Goal: Obtain resource: Download file/media

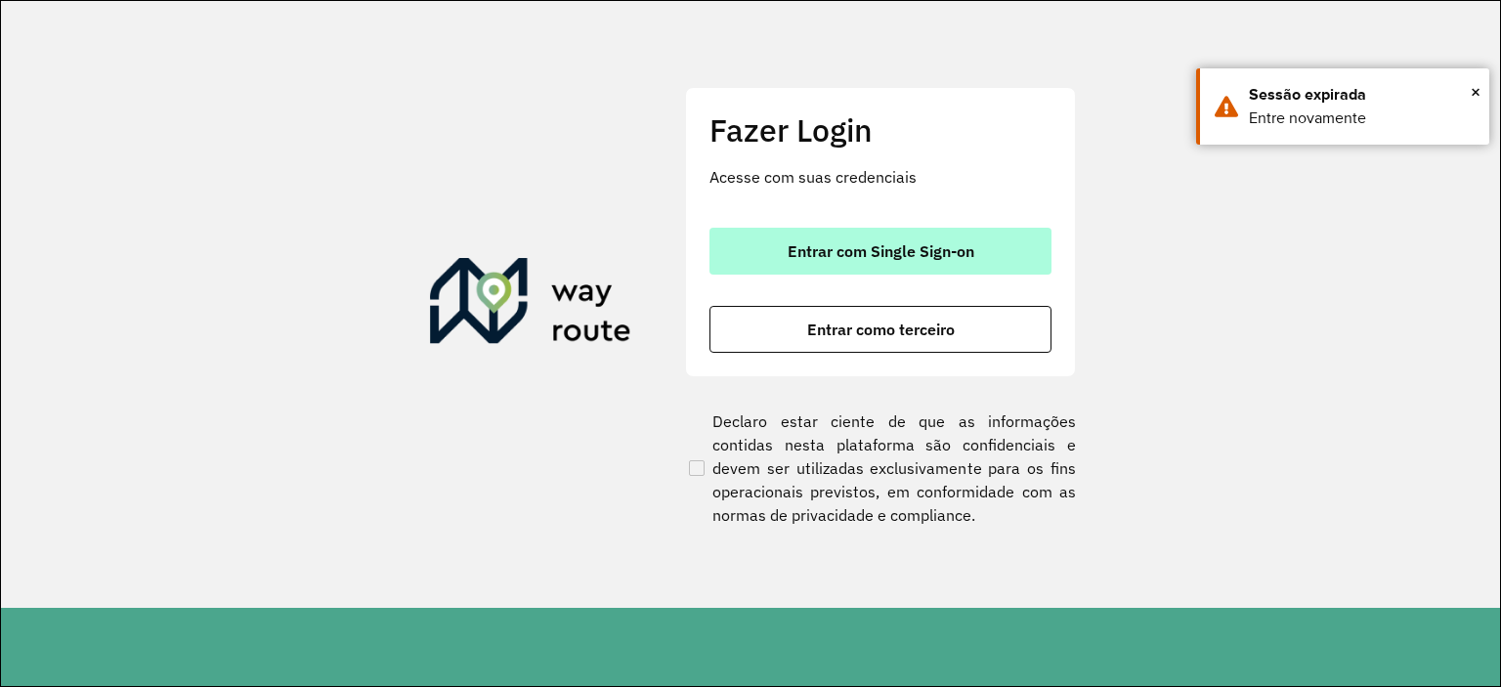
click at [793, 243] on span "Entrar com Single Sign-on" at bounding box center [880, 251] width 187 height 16
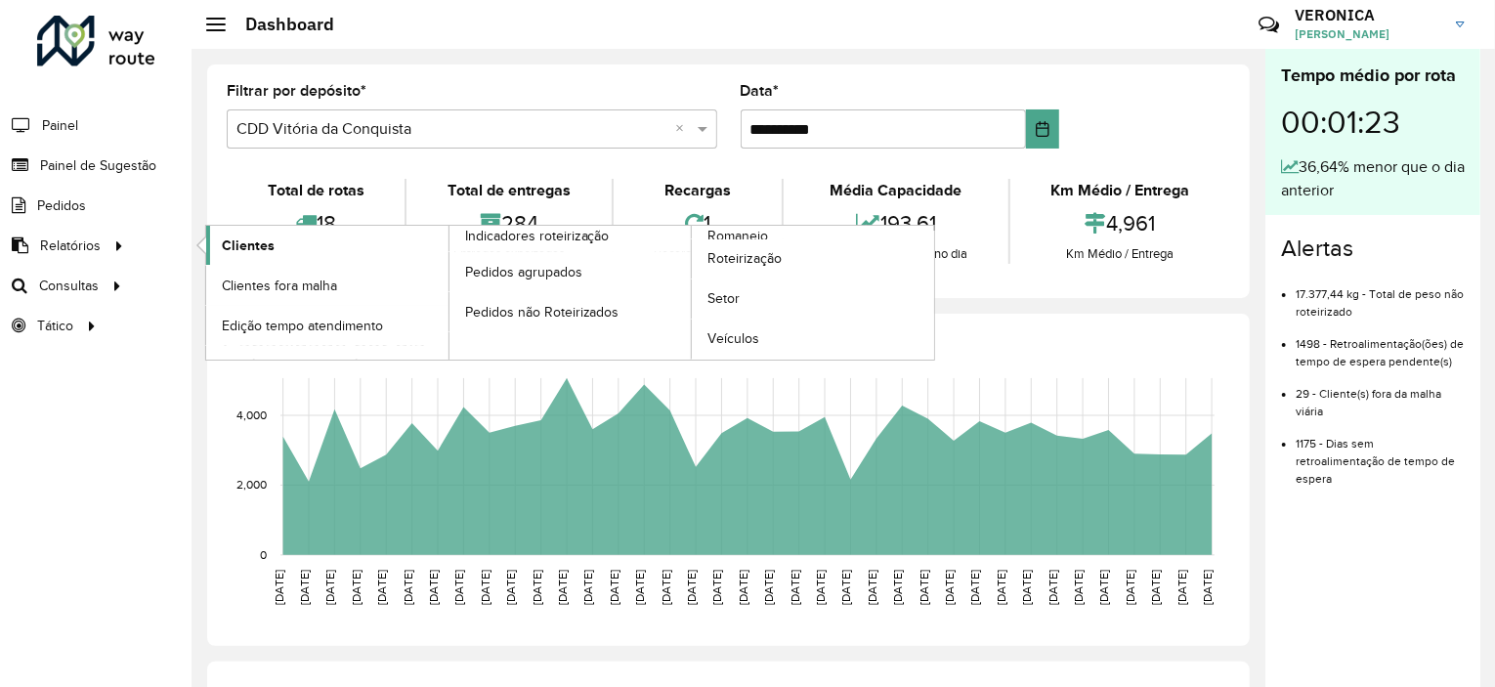
click at [233, 235] on span "Clientes" at bounding box center [248, 245] width 53 height 21
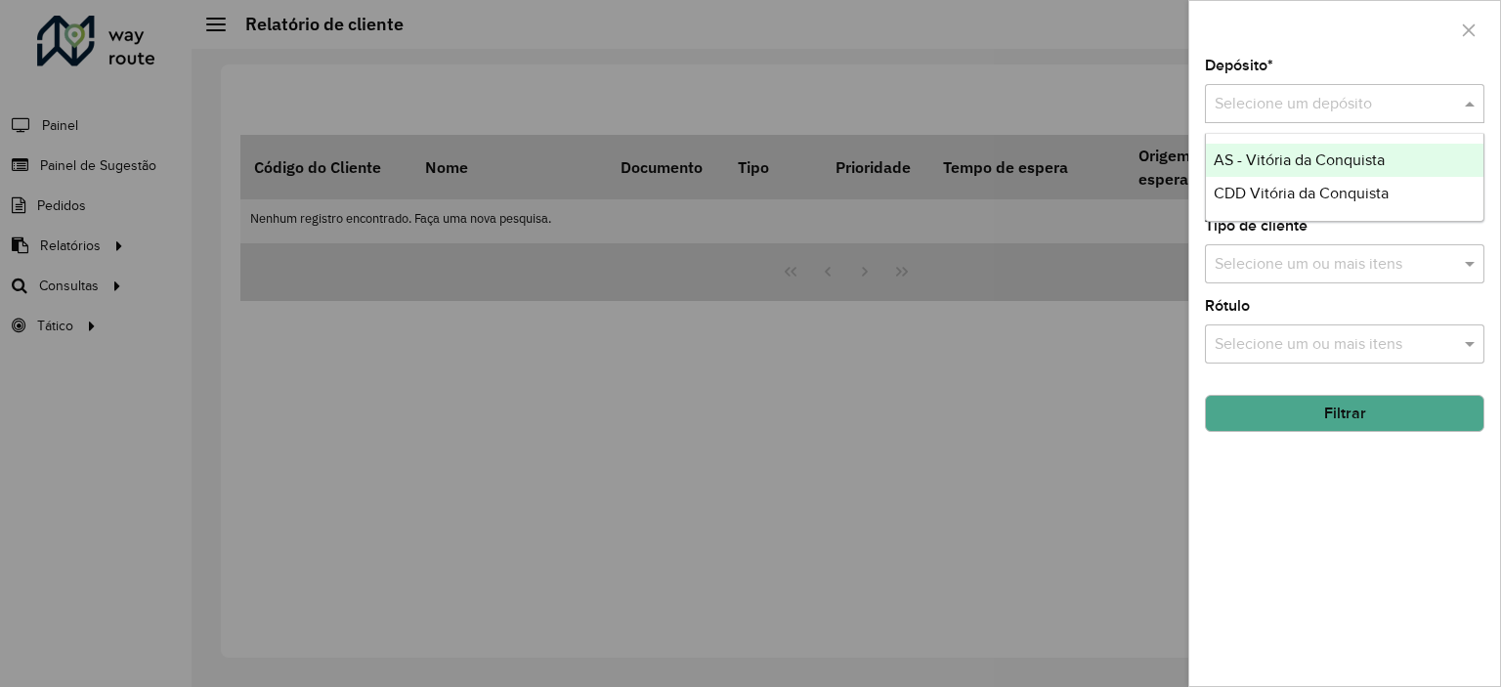
click at [1446, 109] on div at bounding box center [1344, 104] width 279 height 24
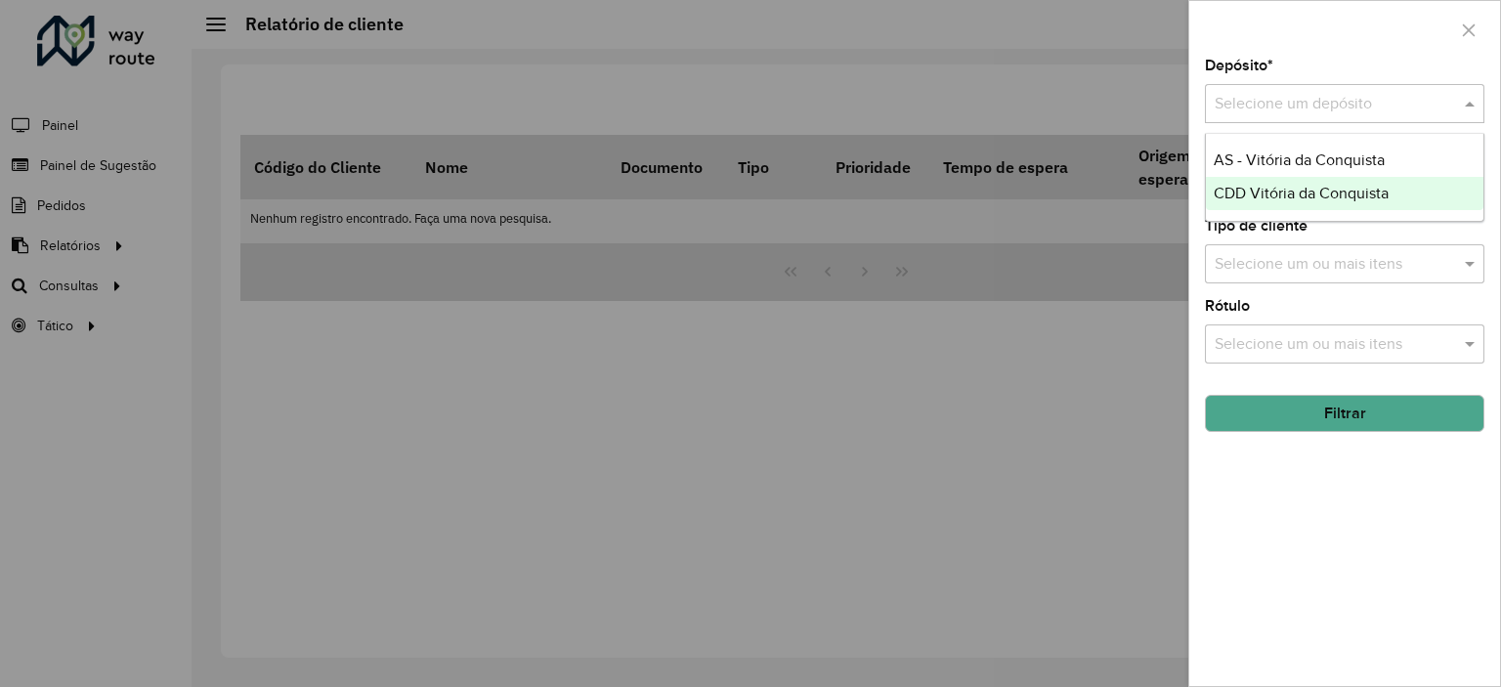
click at [1393, 187] on div "CDD Vitória da Conquista" at bounding box center [1344, 193] width 277 height 33
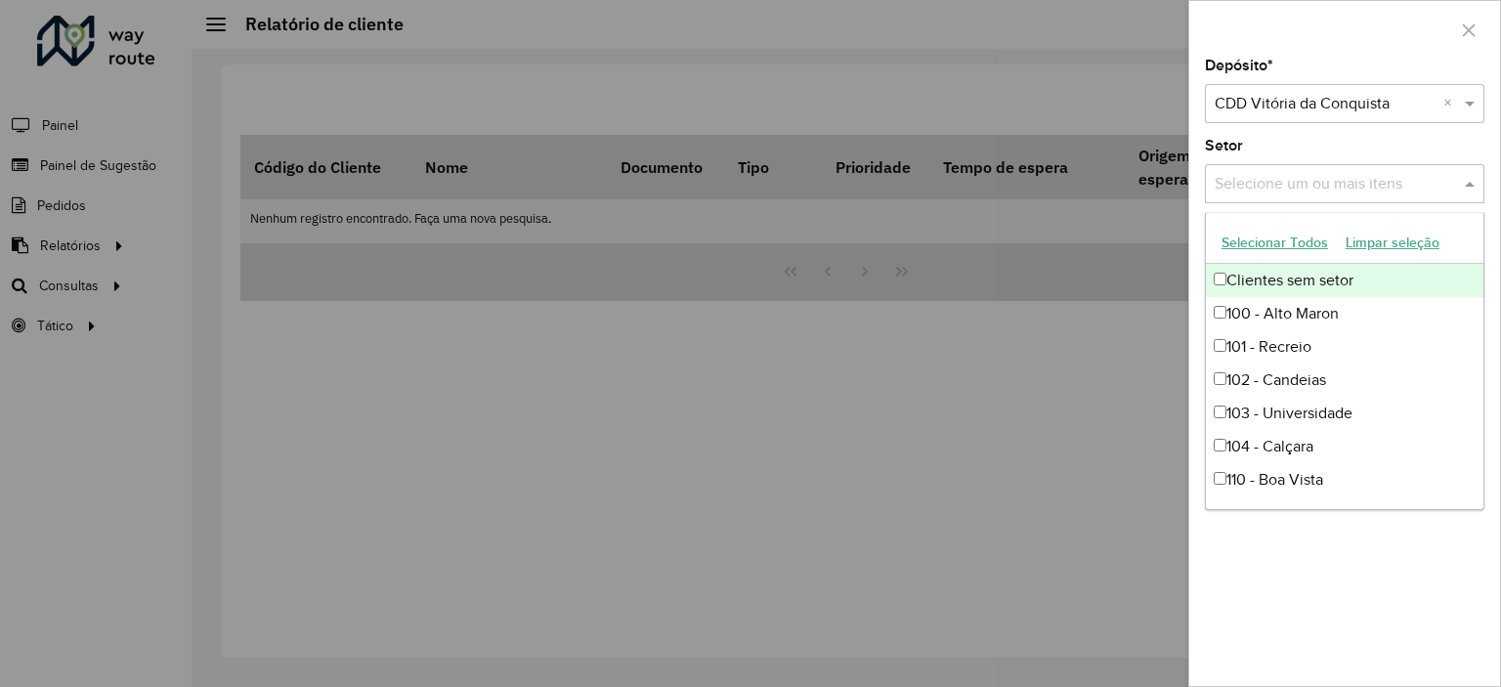
click at [1379, 187] on input "text" at bounding box center [1334, 184] width 250 height 23
click at [1278, 241] on button "Selecionar Todos" at bounding box center [1274, 243] width 124 height 30
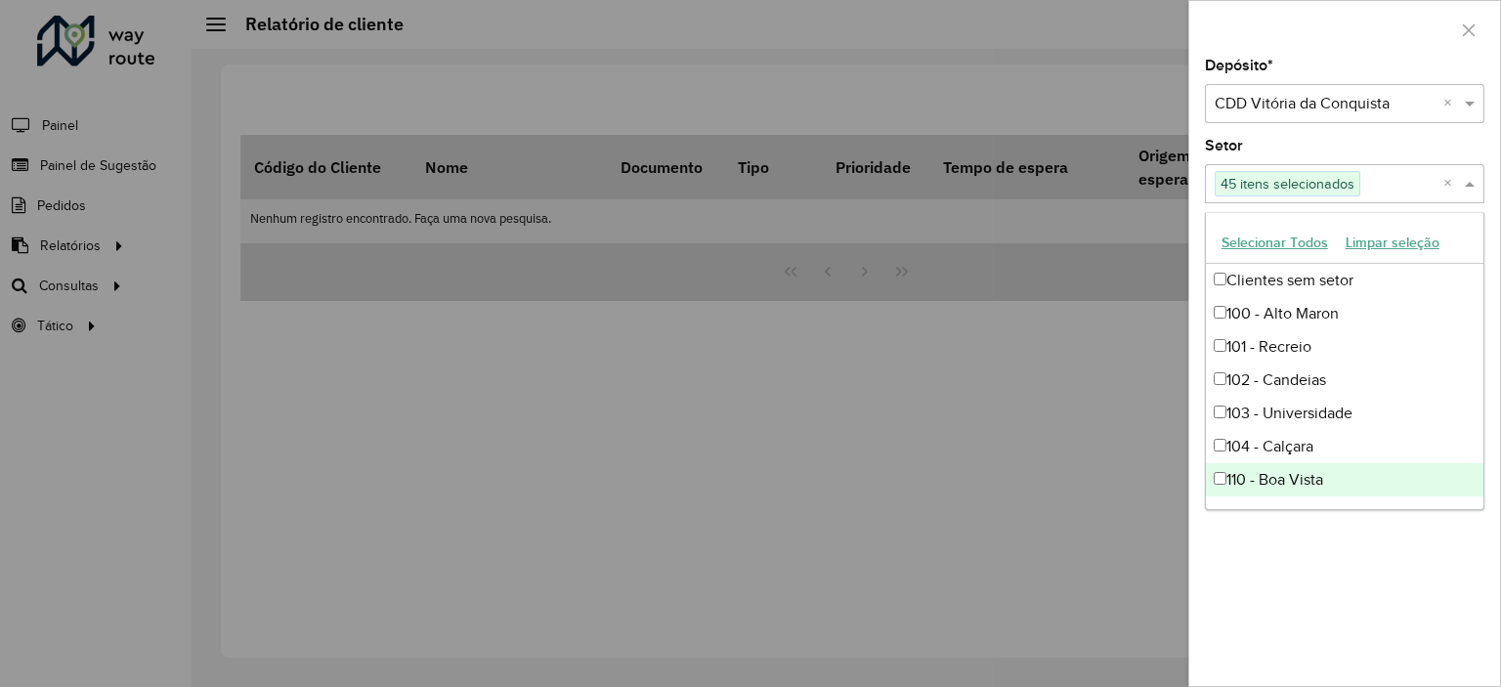
click at [1329, 581] on div "Depósito * Selecione um depósito × CDD Vitória da Conquista × Setor Selecione u…" at bounding box center [1344, 372] width 311 height 627
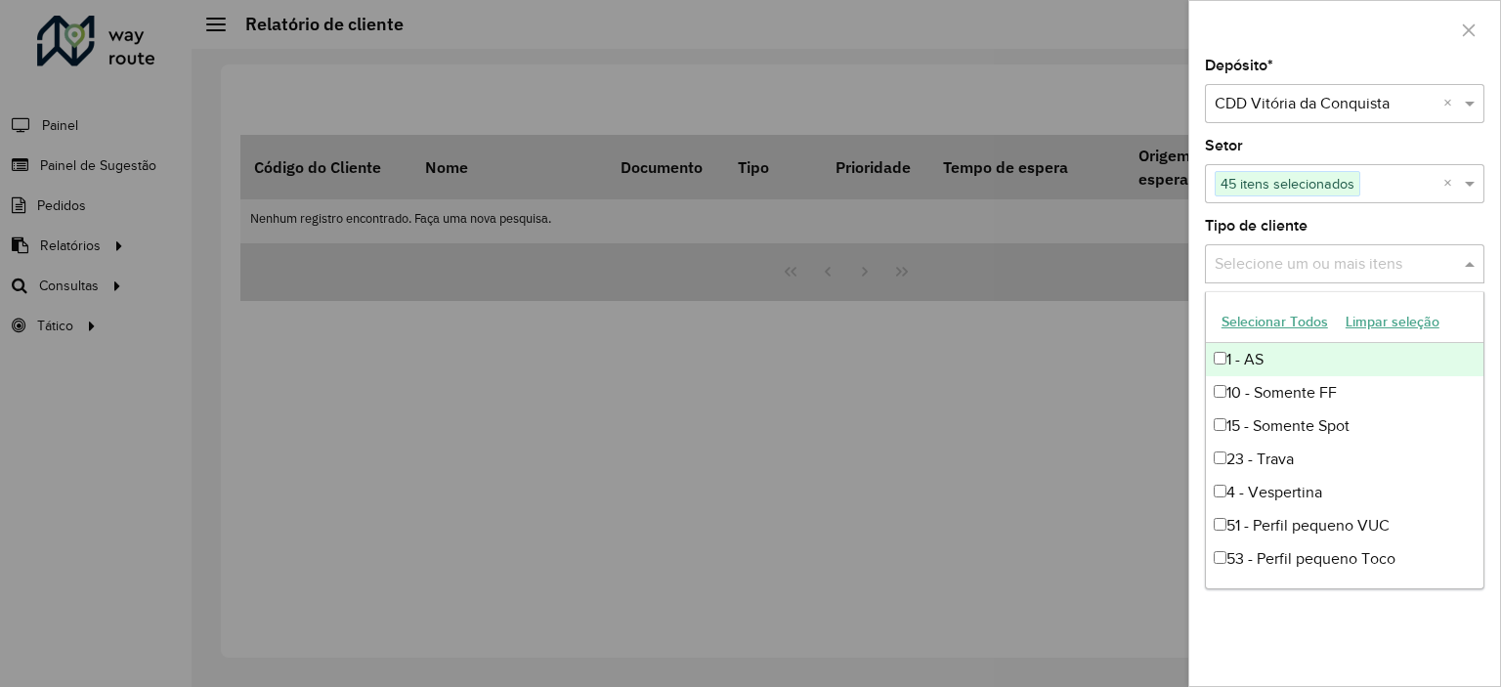
click at [1288, 260] on input "text" at bounding box center [1334, 264] width 250 height 23
click at [1290, 318] on button "Selecionar Todos" at bounding box center [1274, 322] width 124 height 30
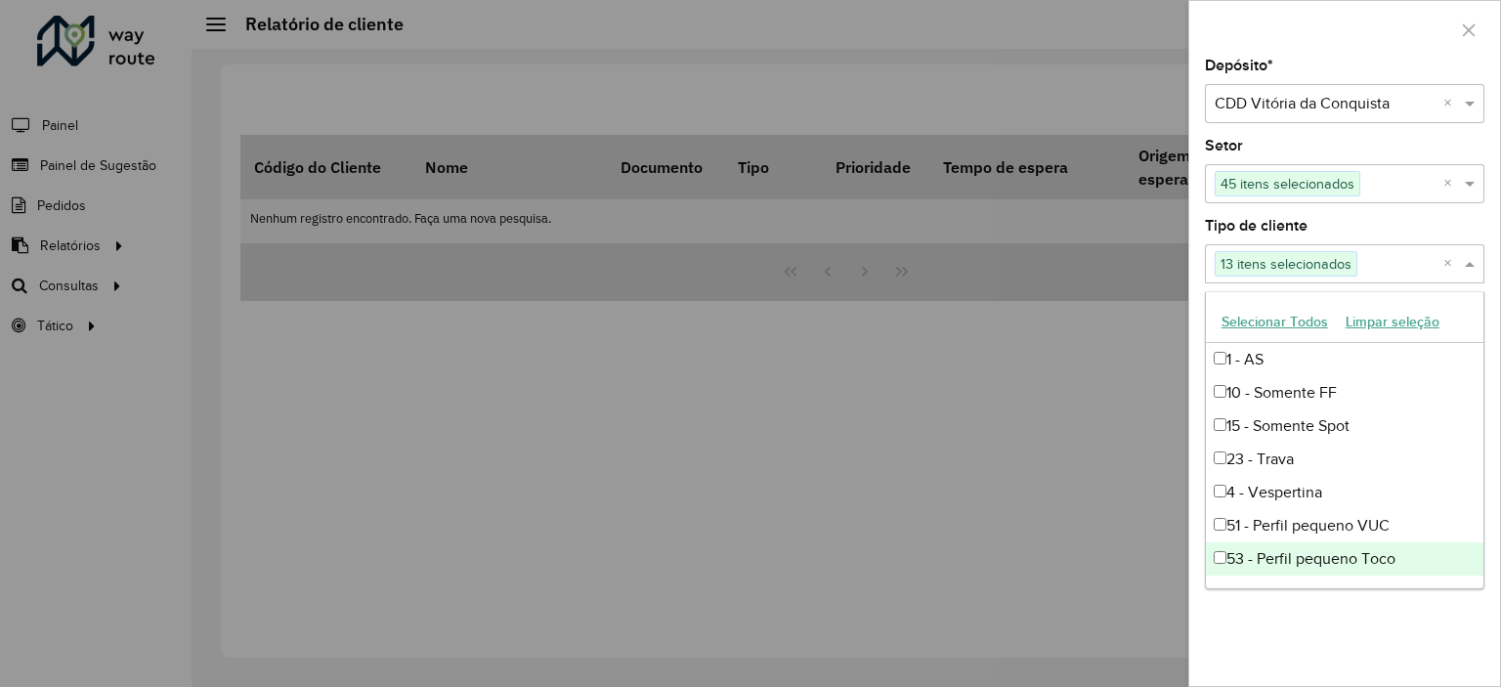
click at [1333, 624] on div "Depósito * Selecione um depósito × CDD Vitória da Conquista × Setor Selecione u…" at bounding box center [1344, 372] width 311 height 627
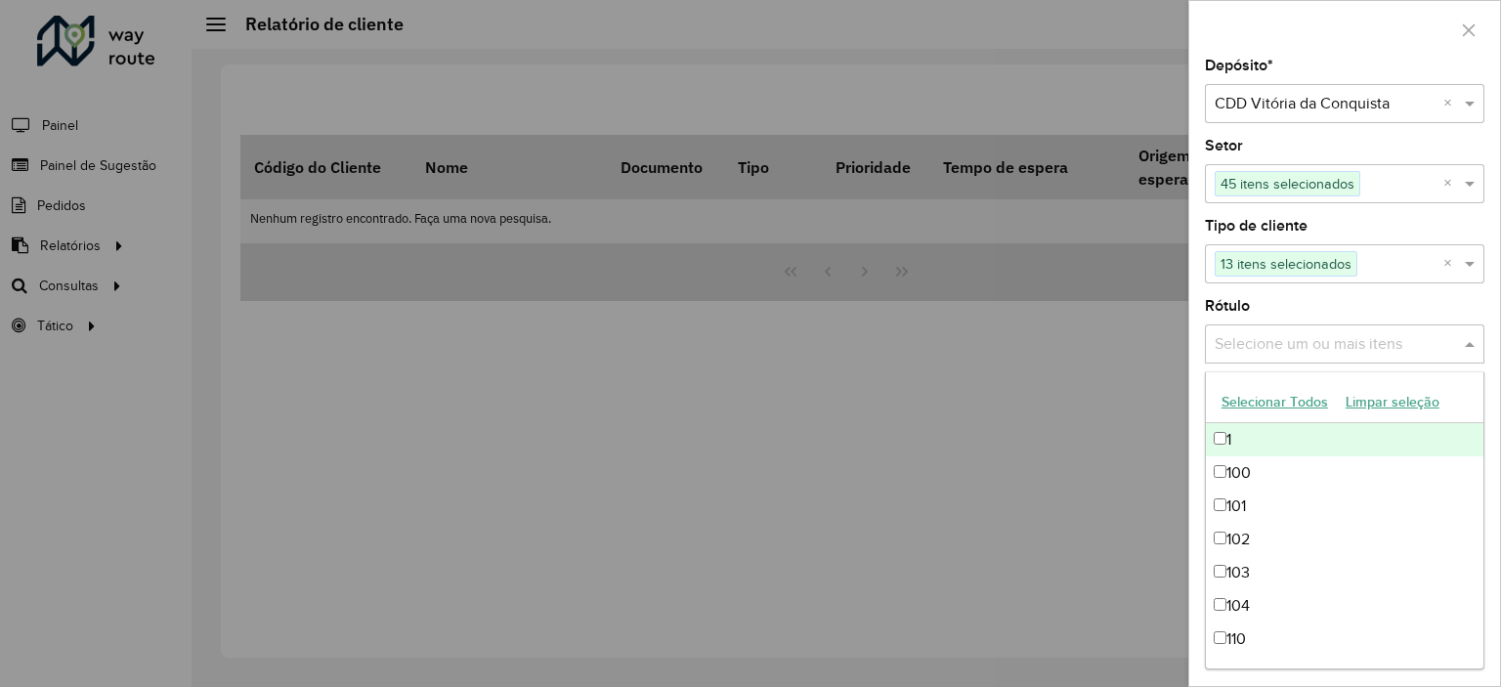
click at [1352, 351] on input "text" at bounding box center [1334, 344] width 250 height 23
click at [1283, 401] on button "Selecionar Todos" at bounding box center [1274, 402] width 124 height 30
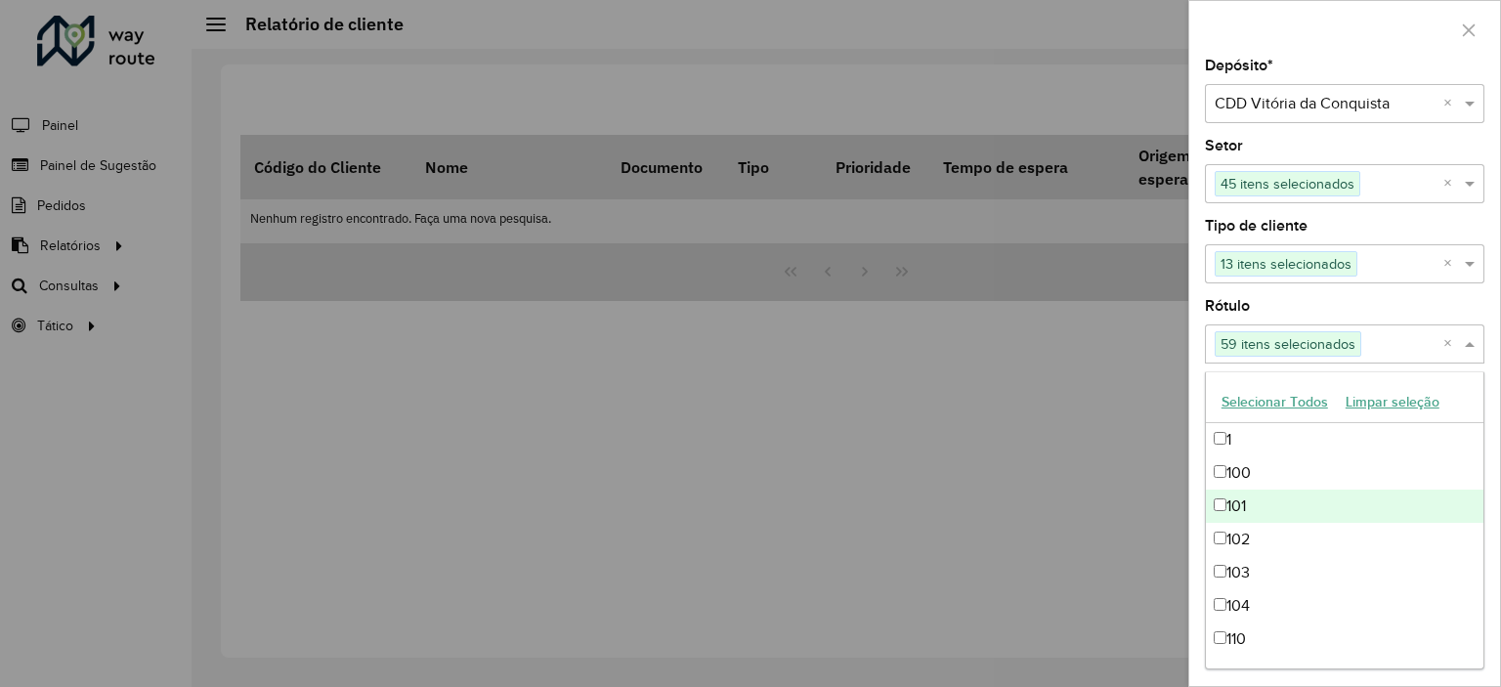
click at [1082, 468] on div at bounding box center [750, 343] width 1501 height 687
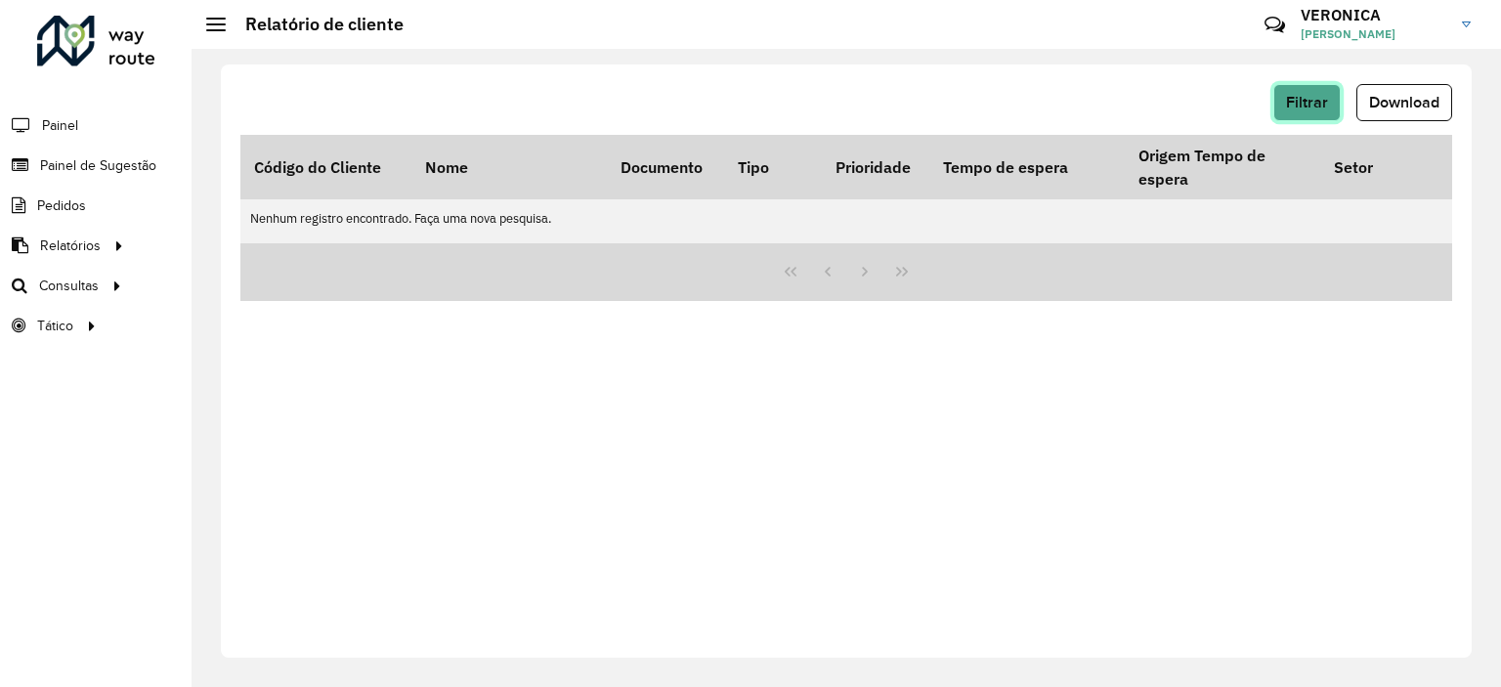
click at [1305, 96] on span "Filtrar" at bounding box center [1307, 102] width 42 height 17
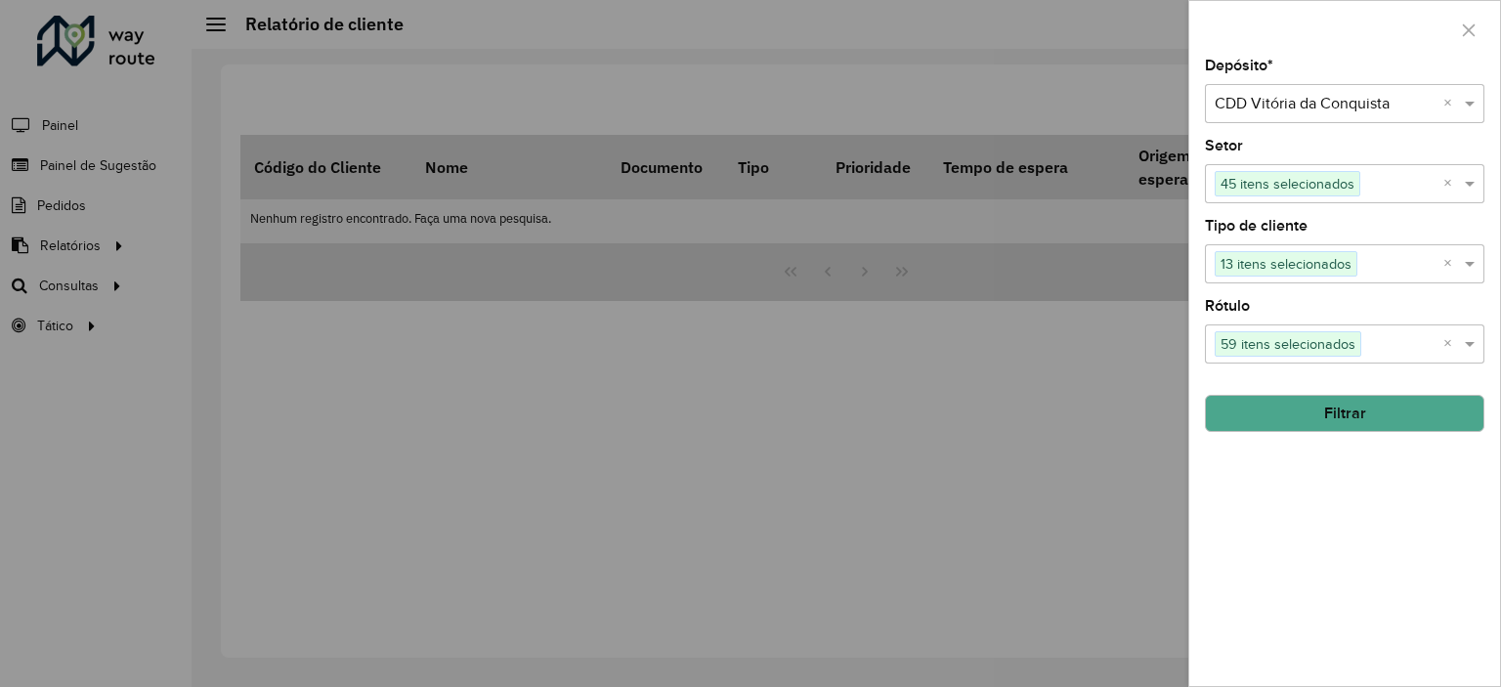
click at [1383, 412] on button "Filtrar" at bounding box center [1344, 413] width 279 height 37
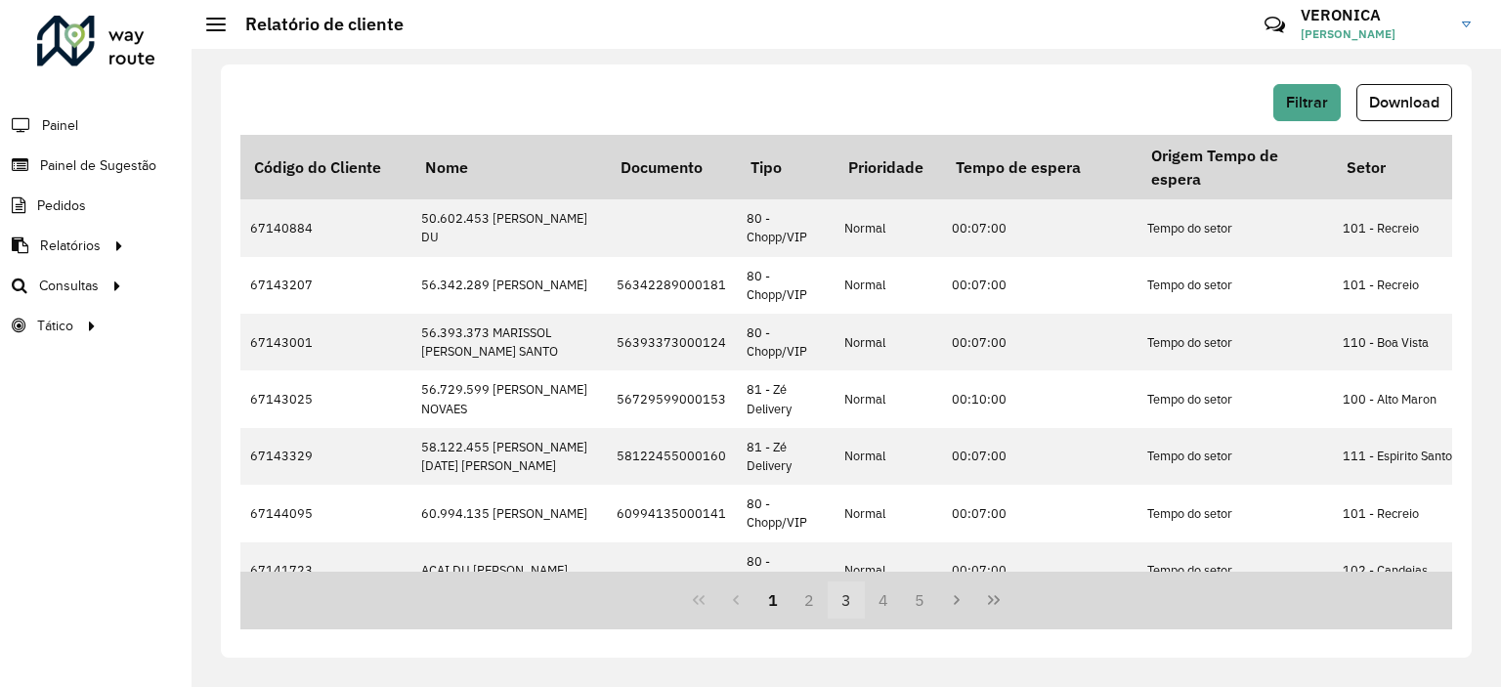
click at [849, 606] on button "3" at bounding box center [845, 599] width 37 height 37
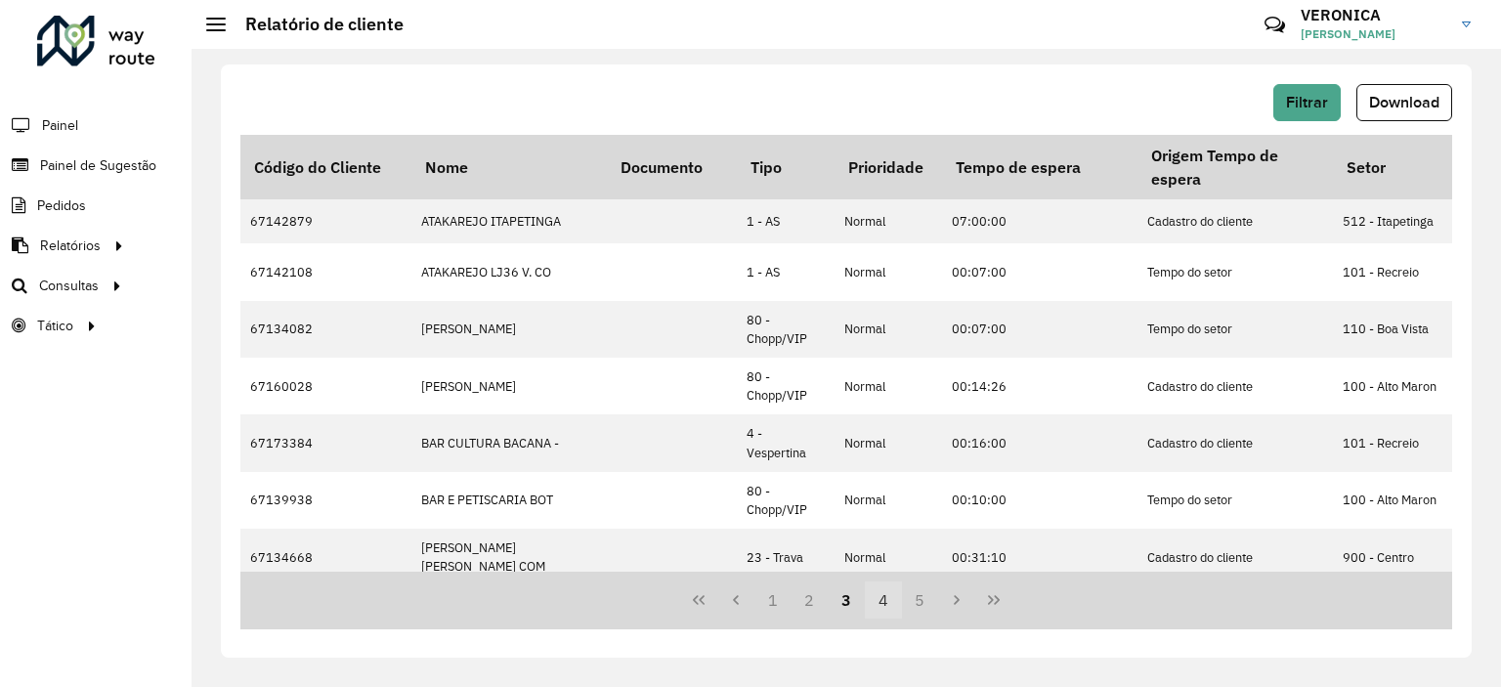
click at [889, 606] on button "4" at bounding box center [883, 599] width 37 height 37
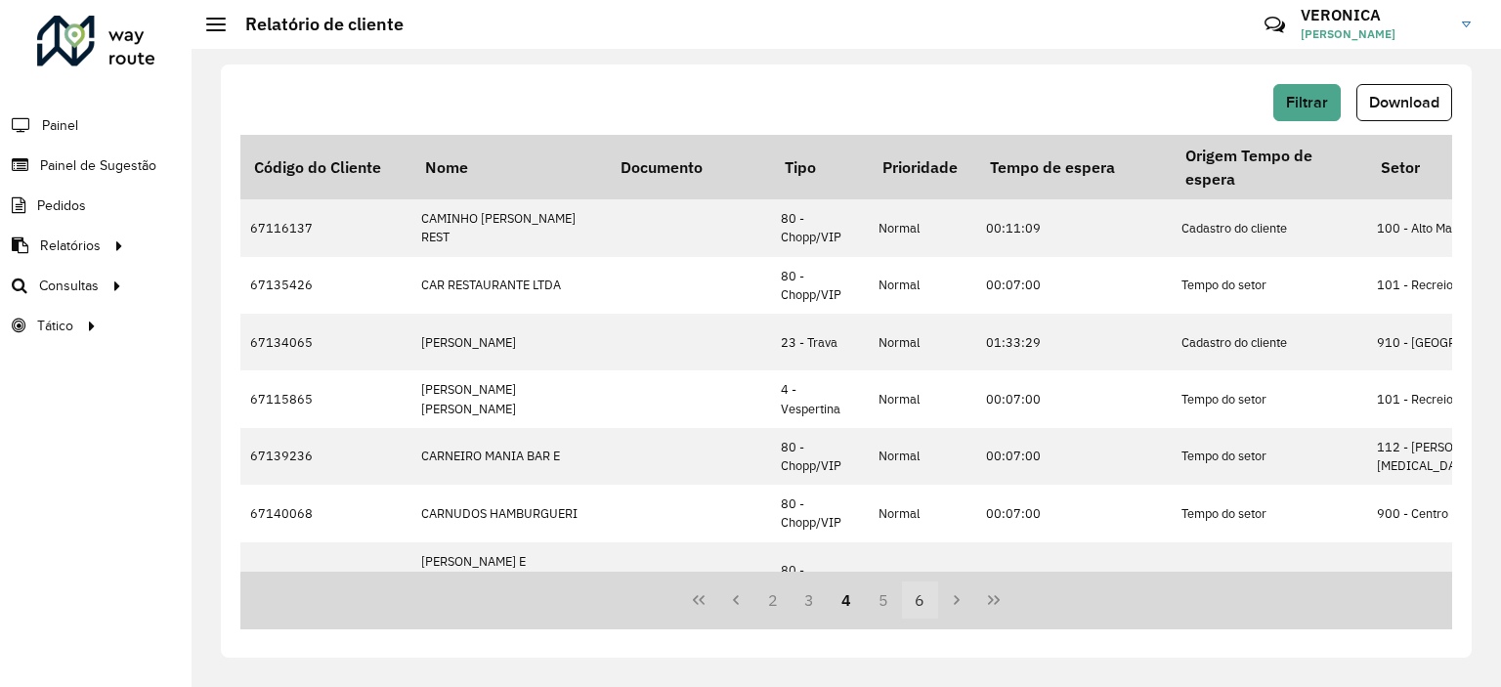
click at [917, 607] on button "6" at bounding box center [920, 599] width 37 height 37
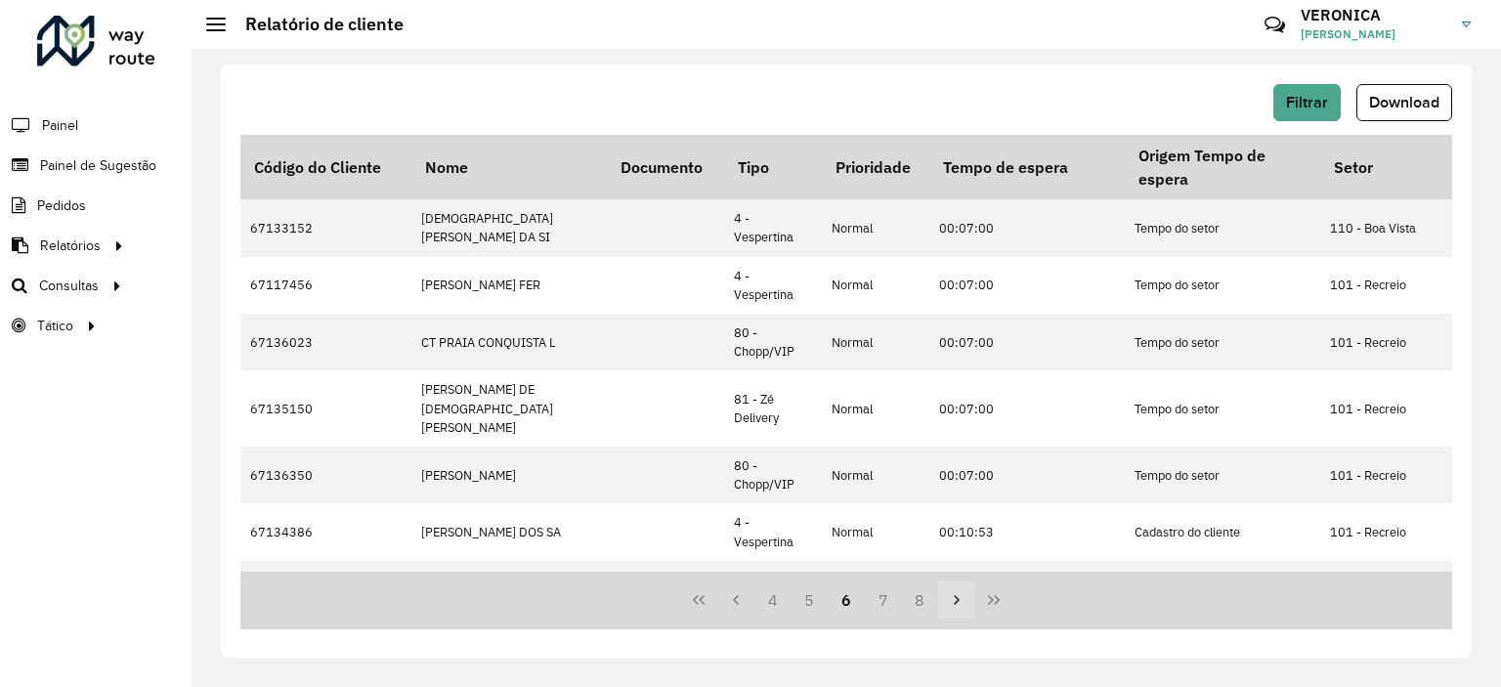
click at [952, 608] on button "Next Page" at bounding box center [956, 599] width 37 height 37
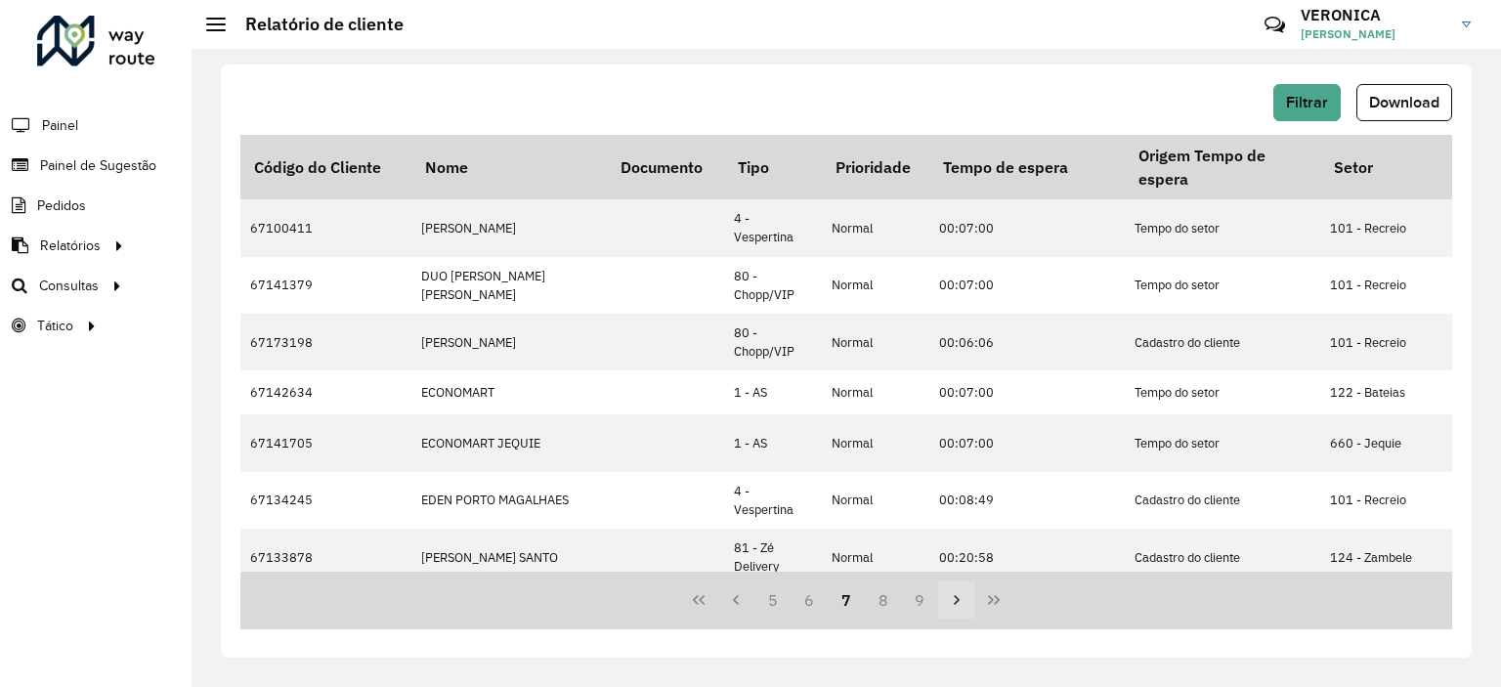
click at [952, 608] on button "Next Page" at bounding box center [956, 599] width 37 height 37
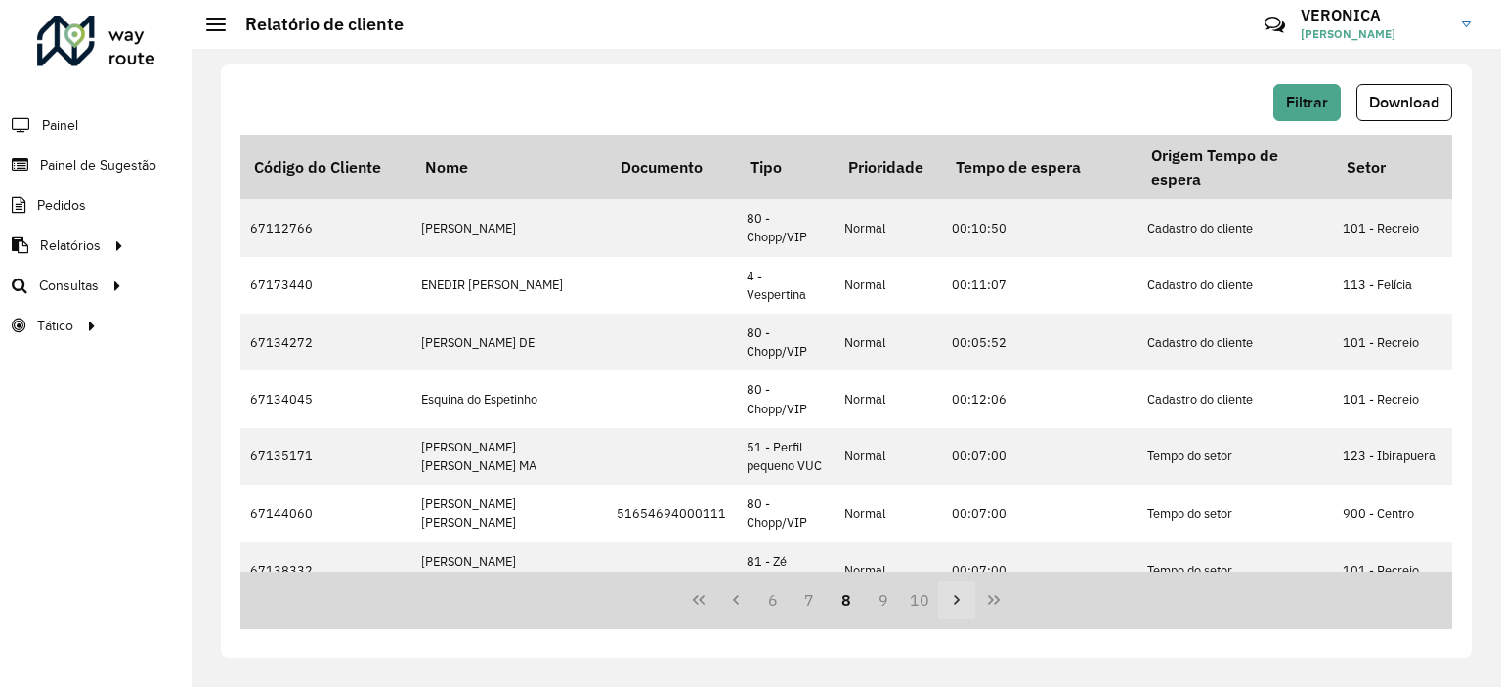
click at [952, 608] on button "Next Page" at bounding box center [956, 599] width 37 height 37
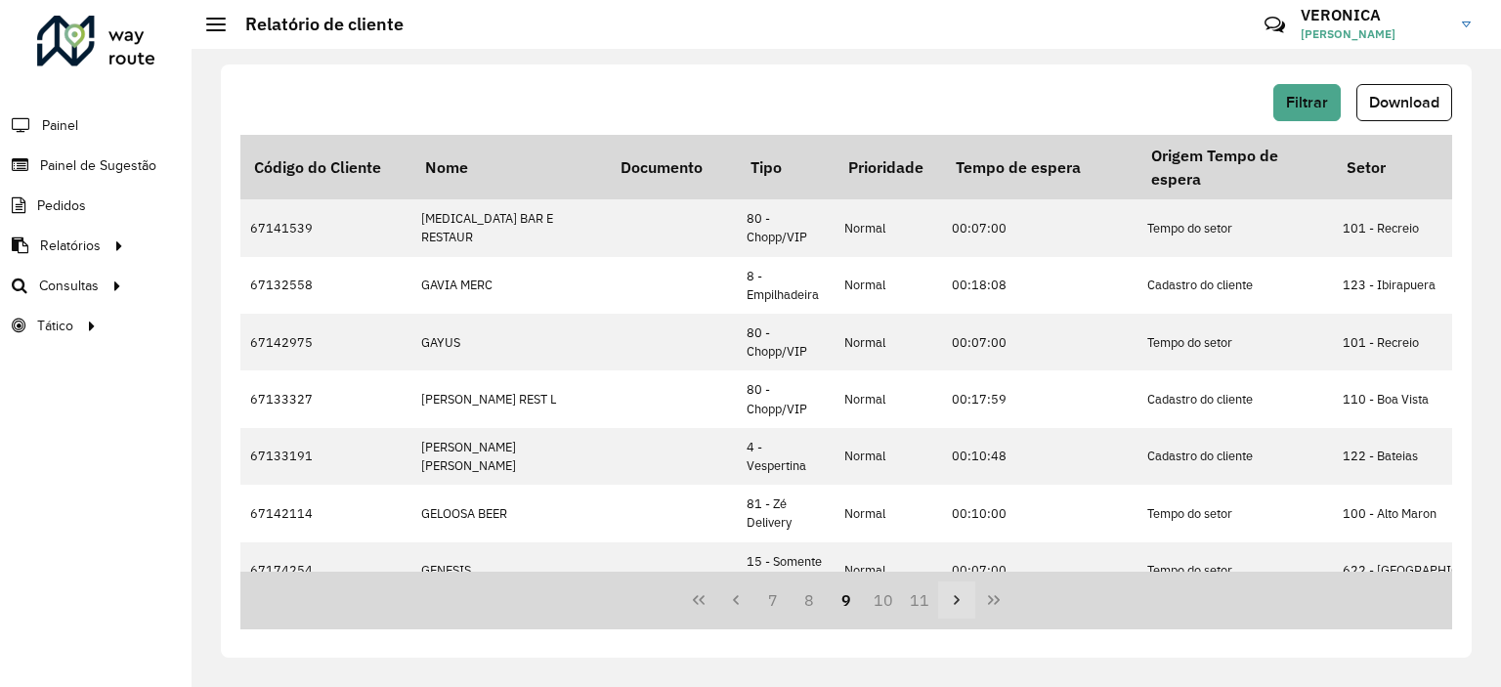
click at [952, 608] on button "Next Page" at bounding box center [956, 599] width 37 height 37
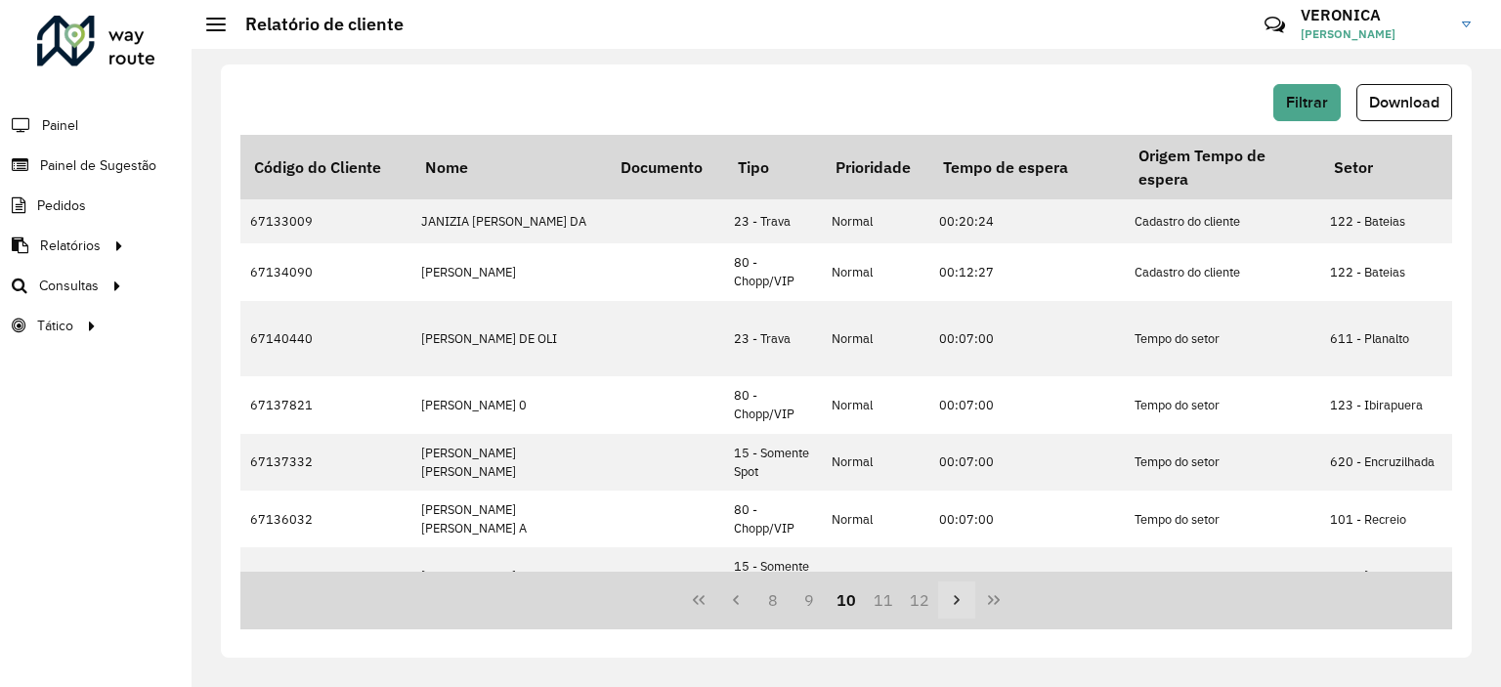
click at [952, 608] on button "Next Page" at bounding box center [956, 599] width 37 height 37
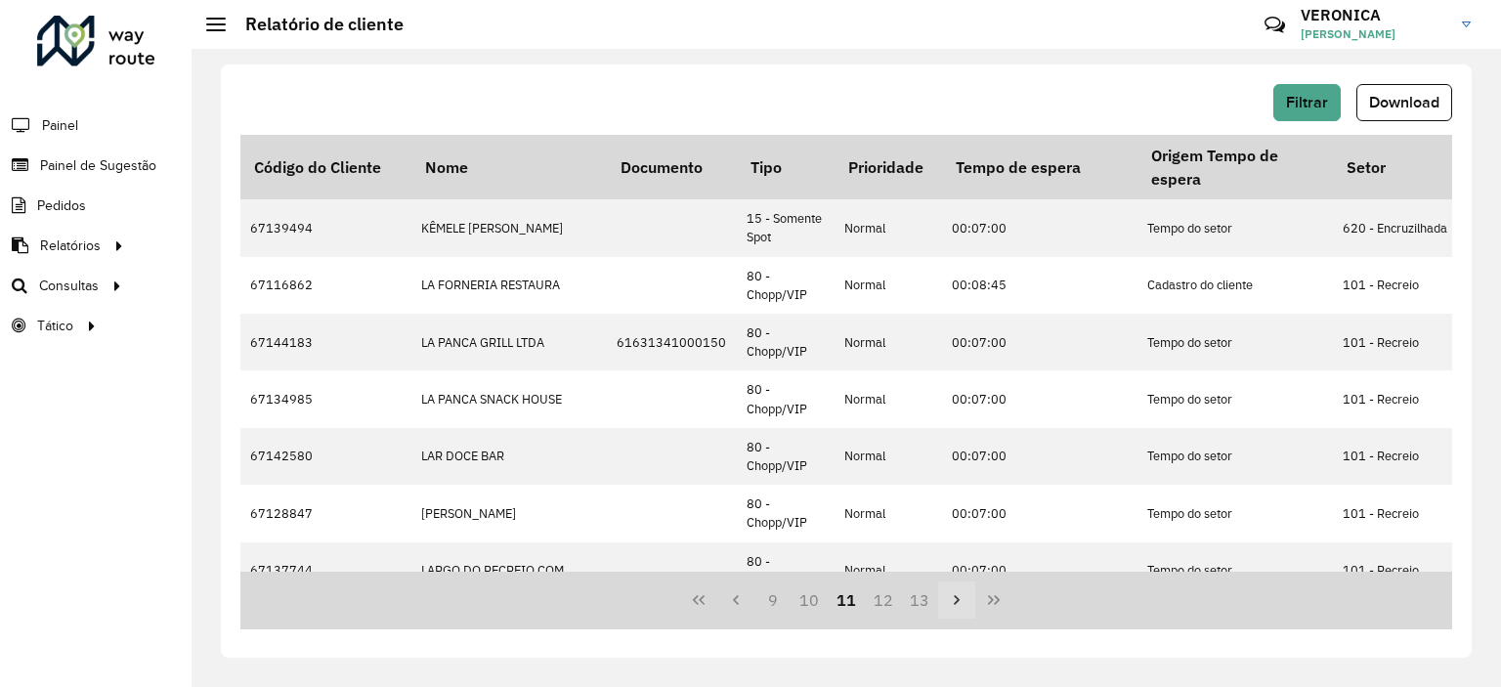
click at [952, 608] on button "Next Page" at bounding box center [956, 599] width 37 height 37
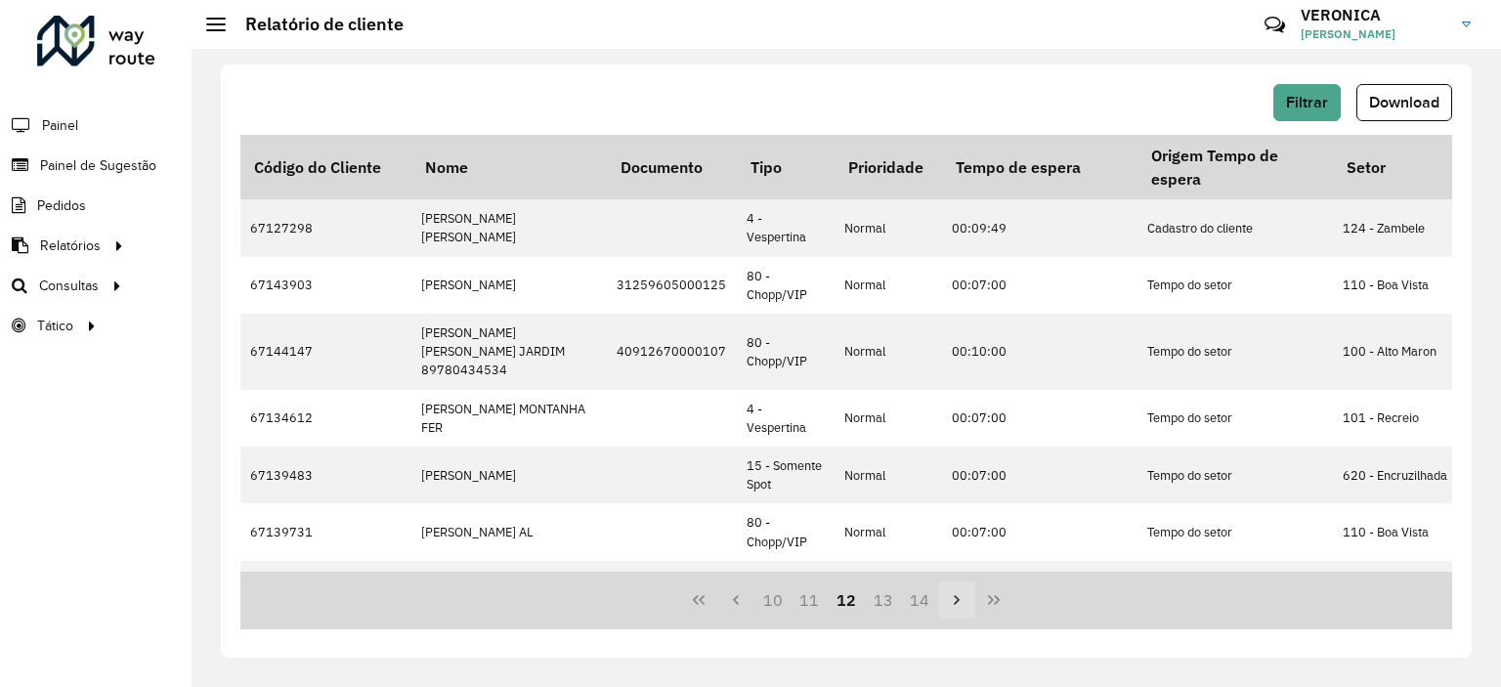
click at [952, 608] on button "Next Page" at bounding box center [956, 599] width 37 height 37
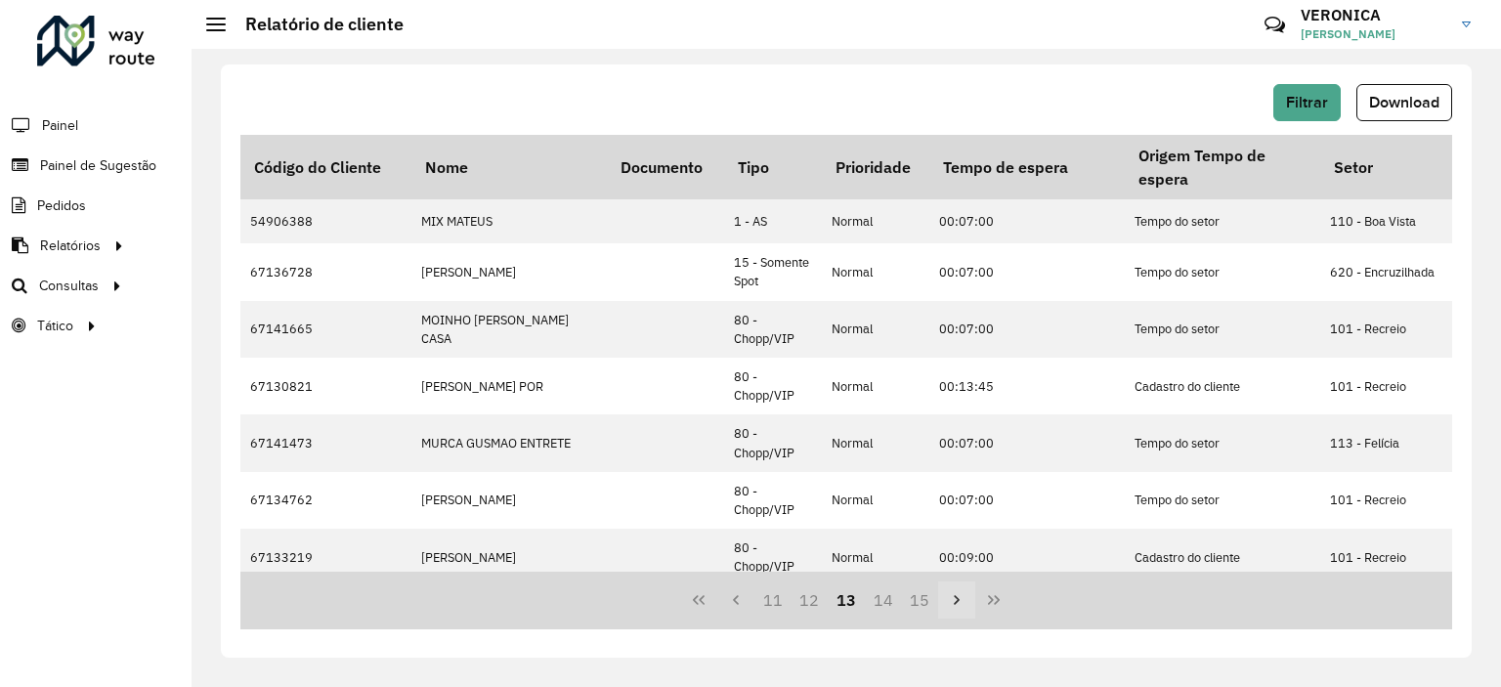
click at [952, 608] on button "Next Page" at bounding box center [956, 599] width 37 height 37
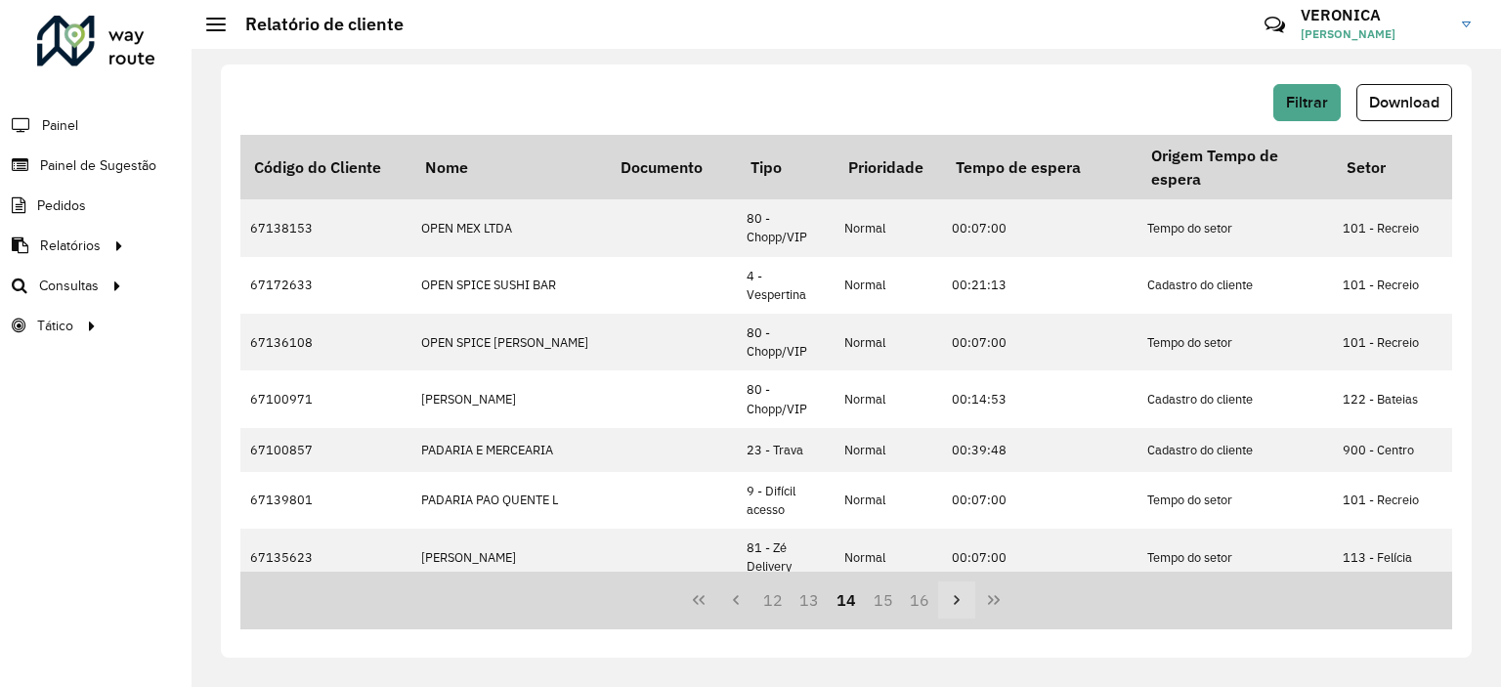
click at [952, 608] on button "Next Page" at bounding box center [956, 599] width 37 height 37
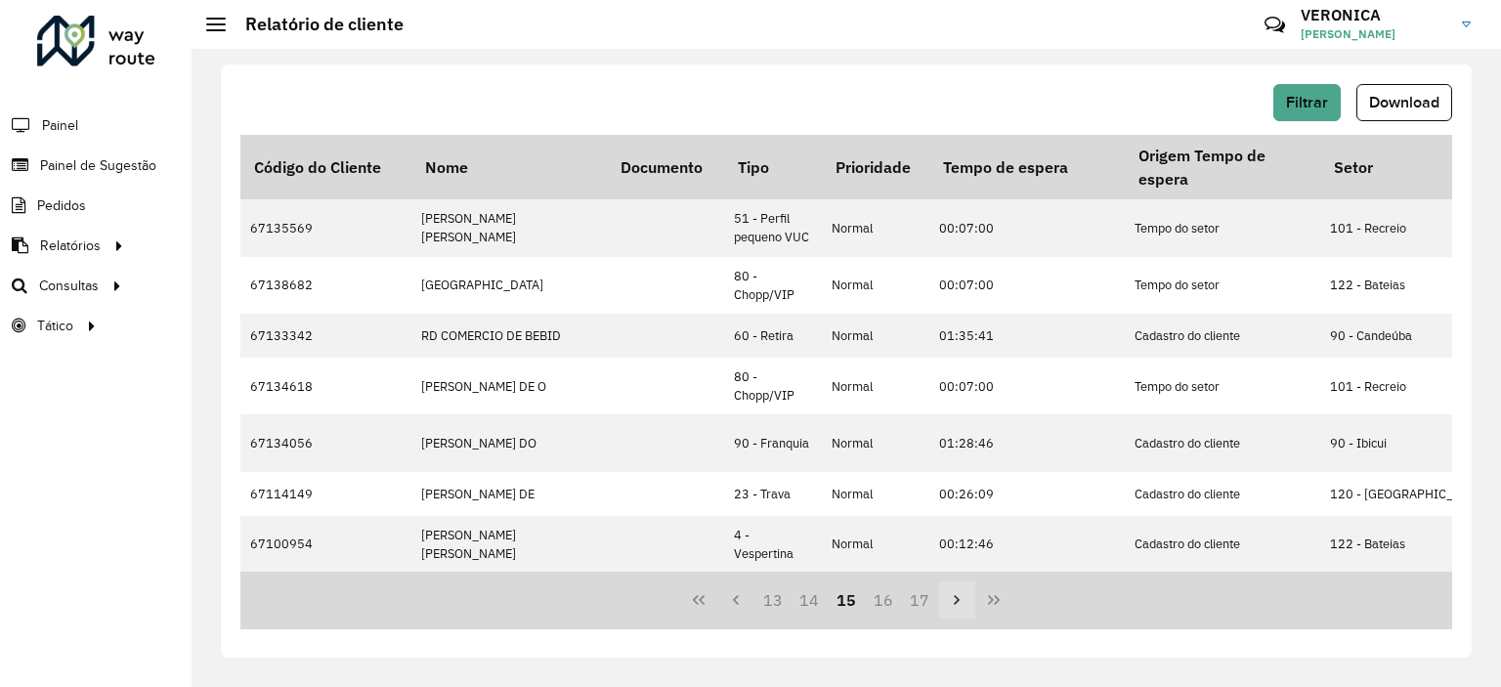
click at [952, 608] on button "Next Page" at bounding box center [956, 599] width 37 height 37
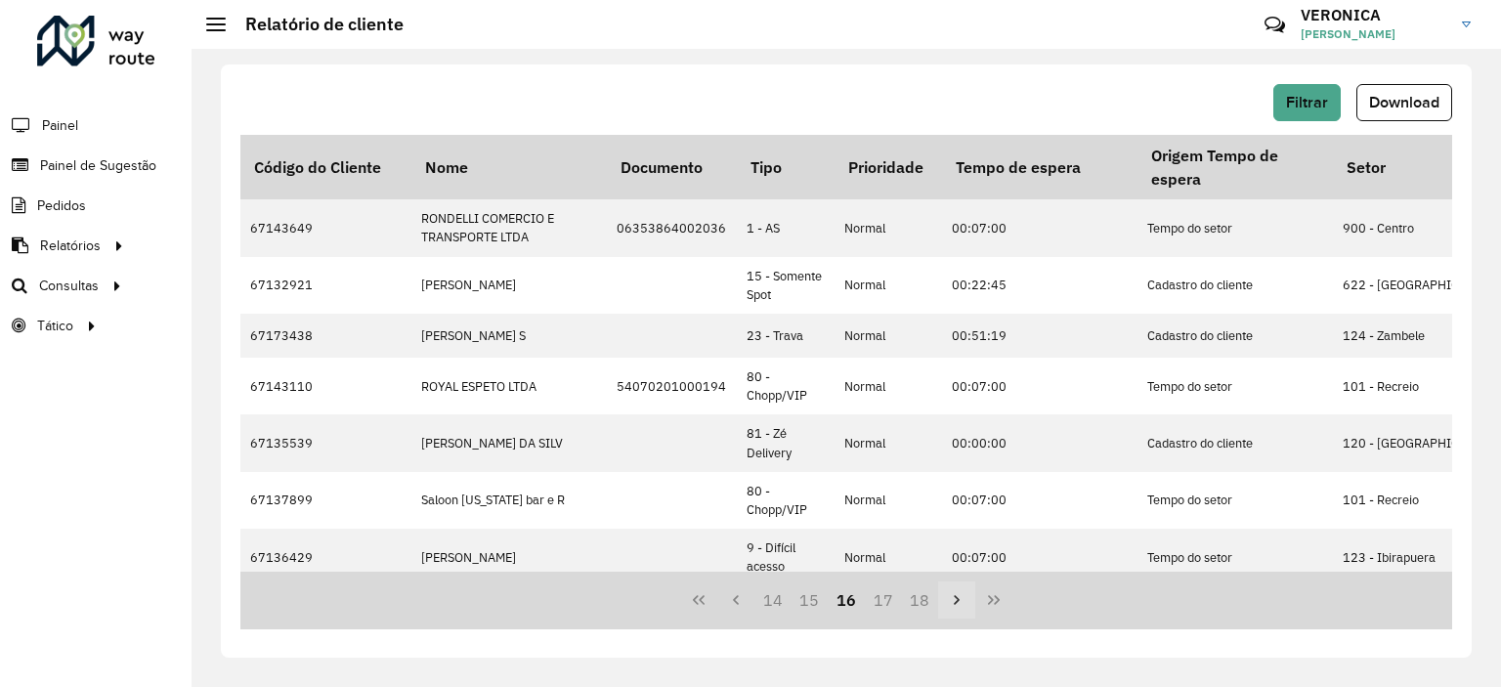
click at [952, 608] on button "Next Page" at bounding box center [956, 599] width 37 height 37
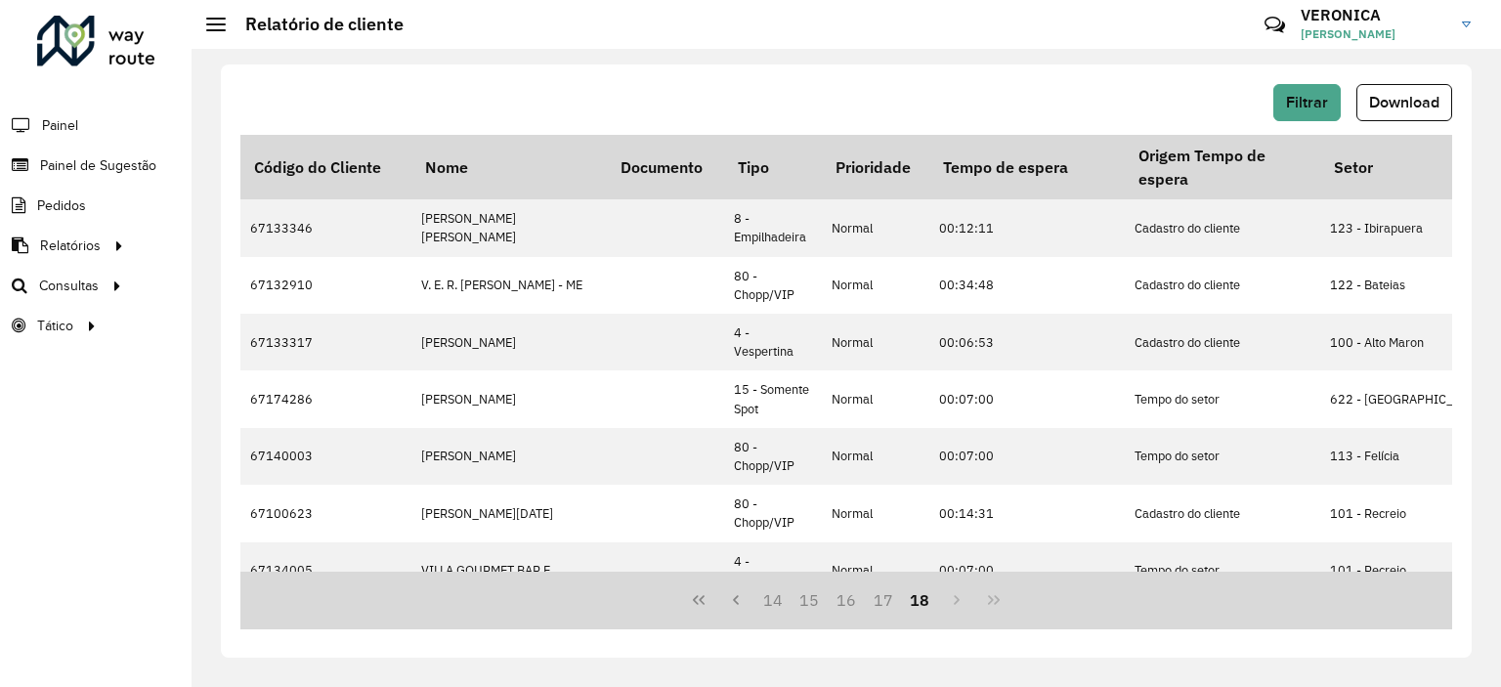
click at [952, 608] on div "14 15 16 17 18" at bounding box center [845, 600] width 1211 height 58
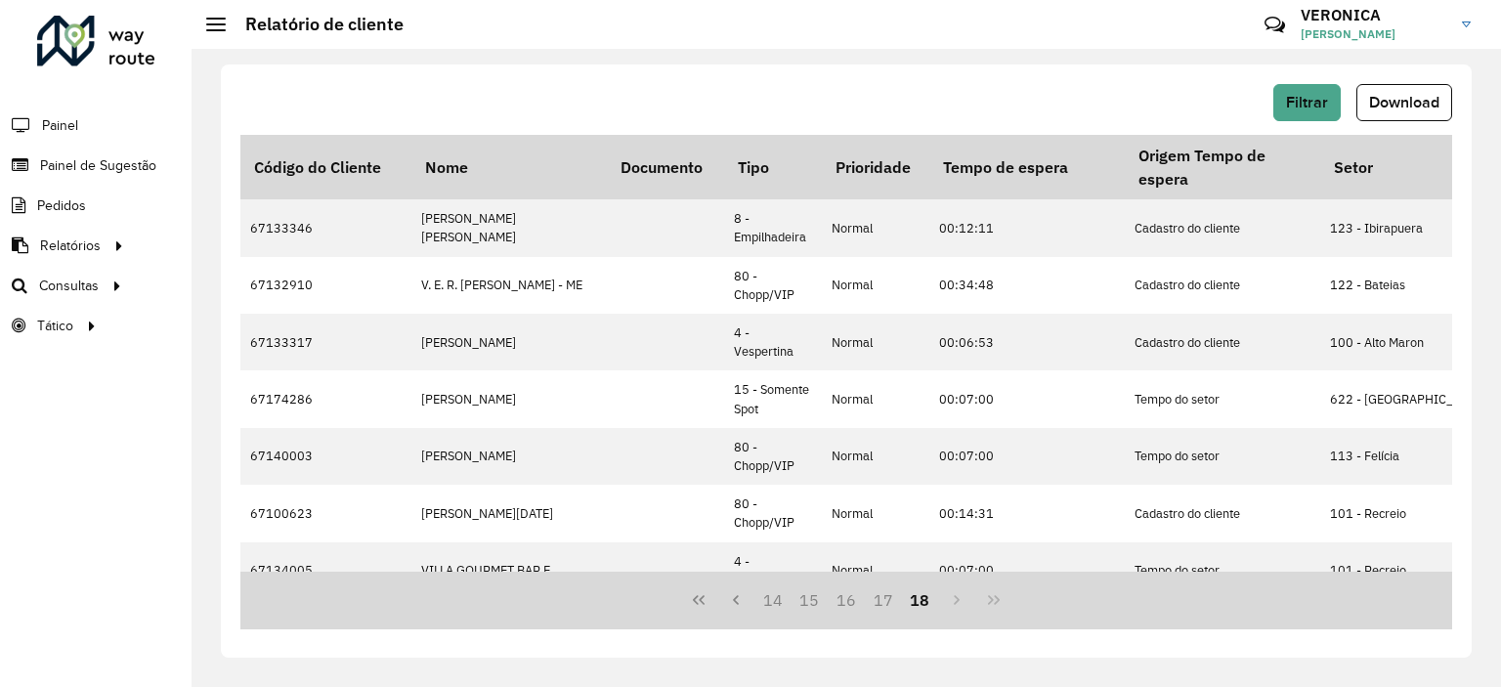
click at [1004, 635] on div "Filtrar Download Código do Cliente Nome Documento Tipo Prioridade Tempo de espe…" at bounding box center [846, 360] width 1250 height 593
click at [1441, 105] on button "Download" at bounding box center [1404, 102] width 96 height 37
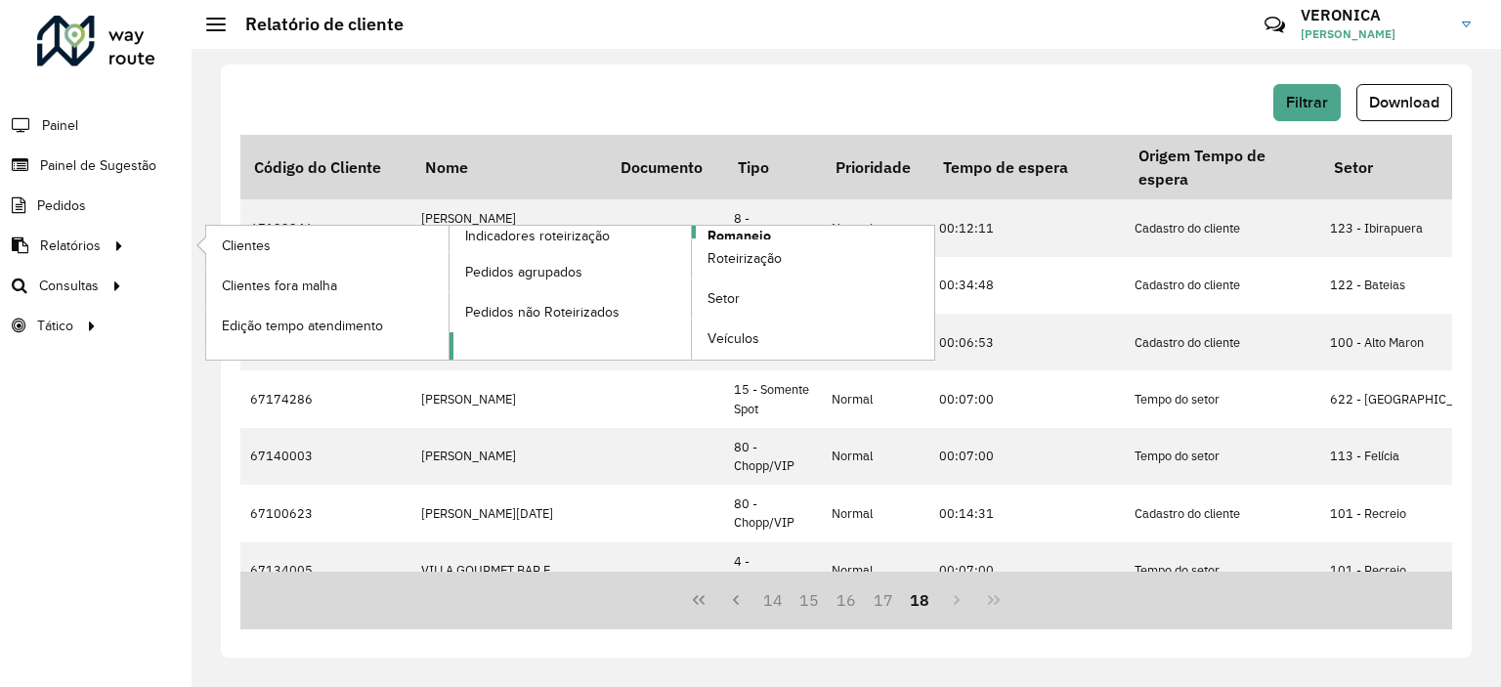
click at [744, 230] on span "Romaneio" at bounding box center [738, 236] width 63 height 21
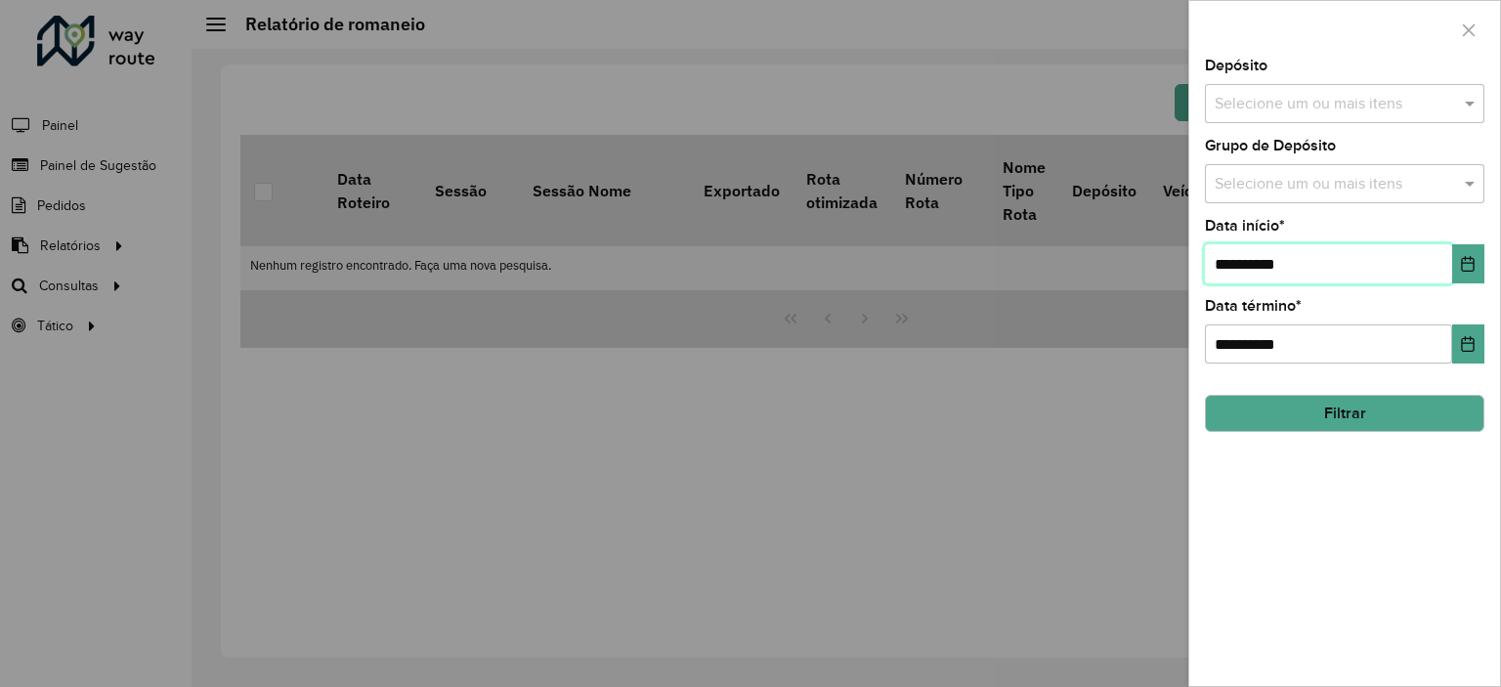
click at [1231, 266] on input "**********" at bounding box center [1328, 263] width 247 height 39
type input "**********"
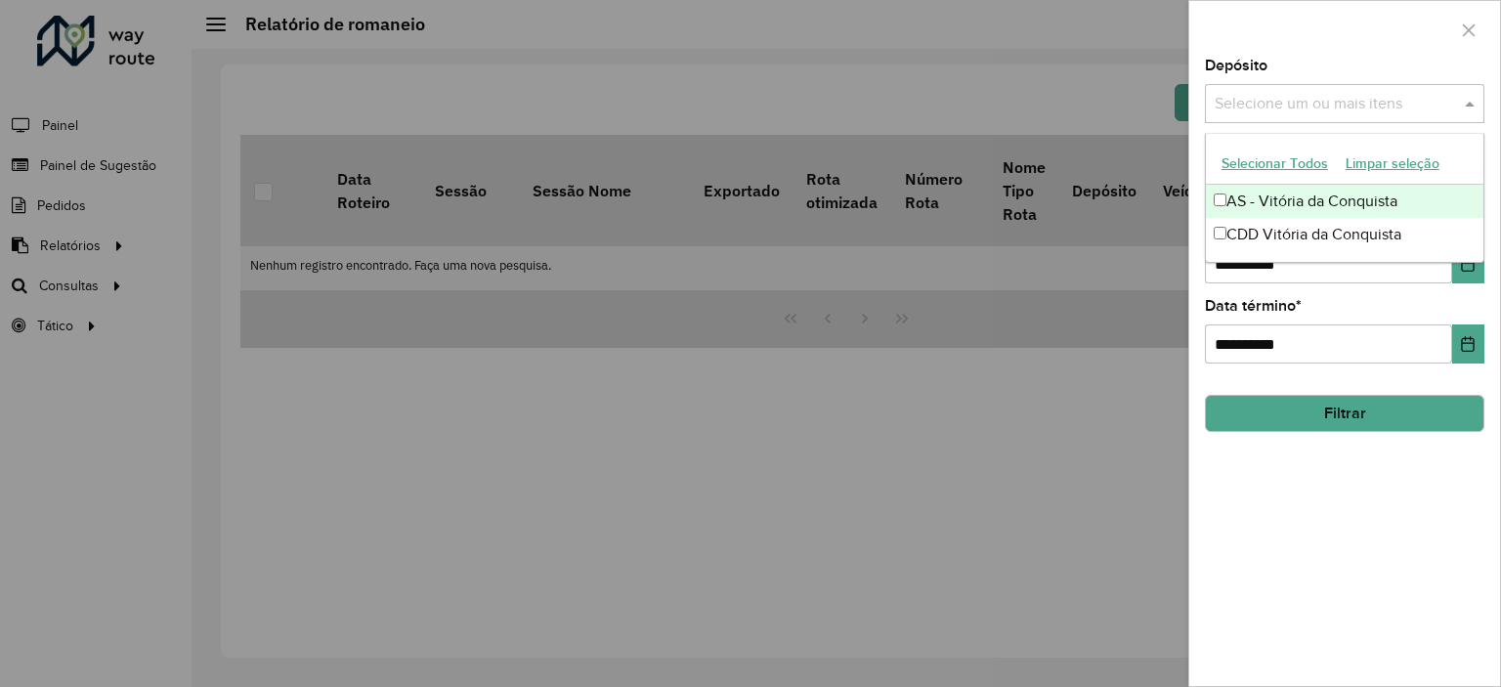
click at [1310, 101] on input "text" at bounding box center [1334, 104] width 250 height 23
click at [1262, 475] on div "**********" at bounding box center [1344, 372] width 311 height 627
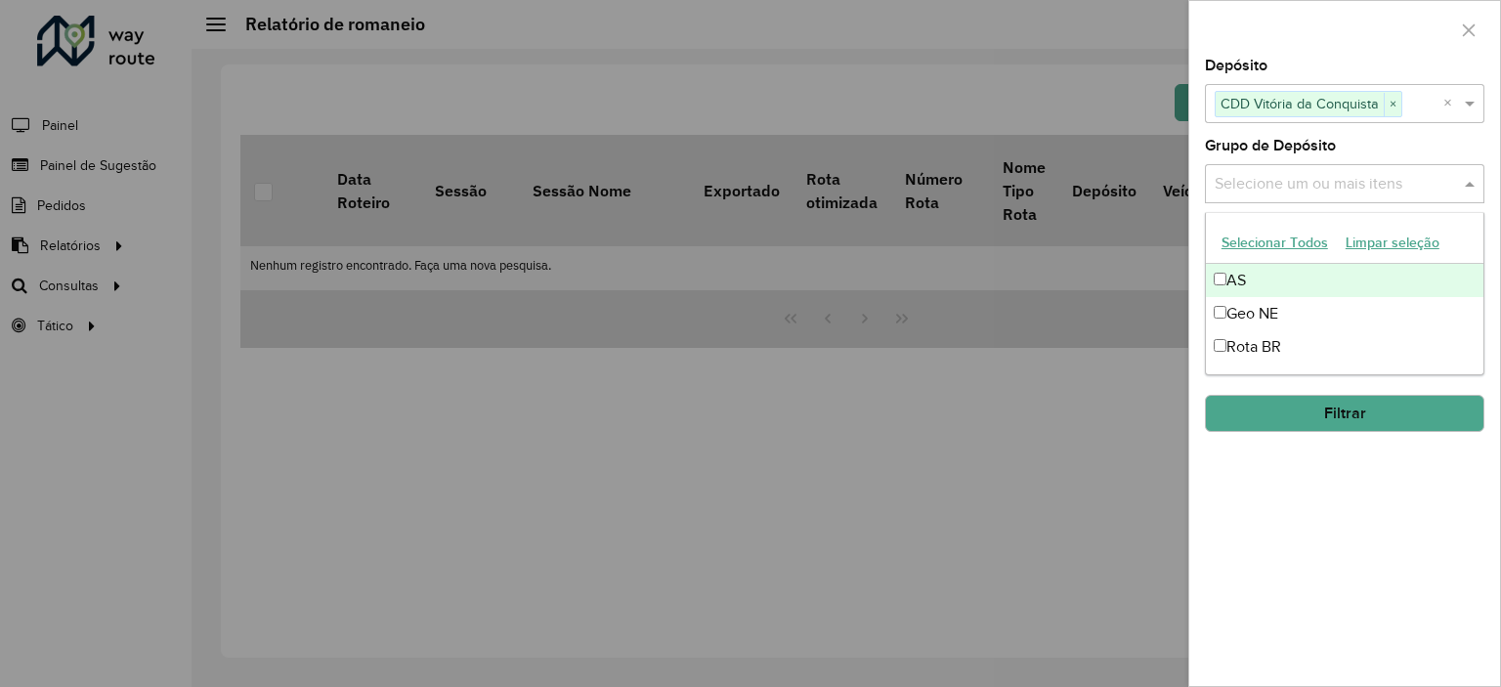
click at [1286, 194] on div "Selecione um ou mais itens" at bounding box center [1344, 183] width 279 height 39
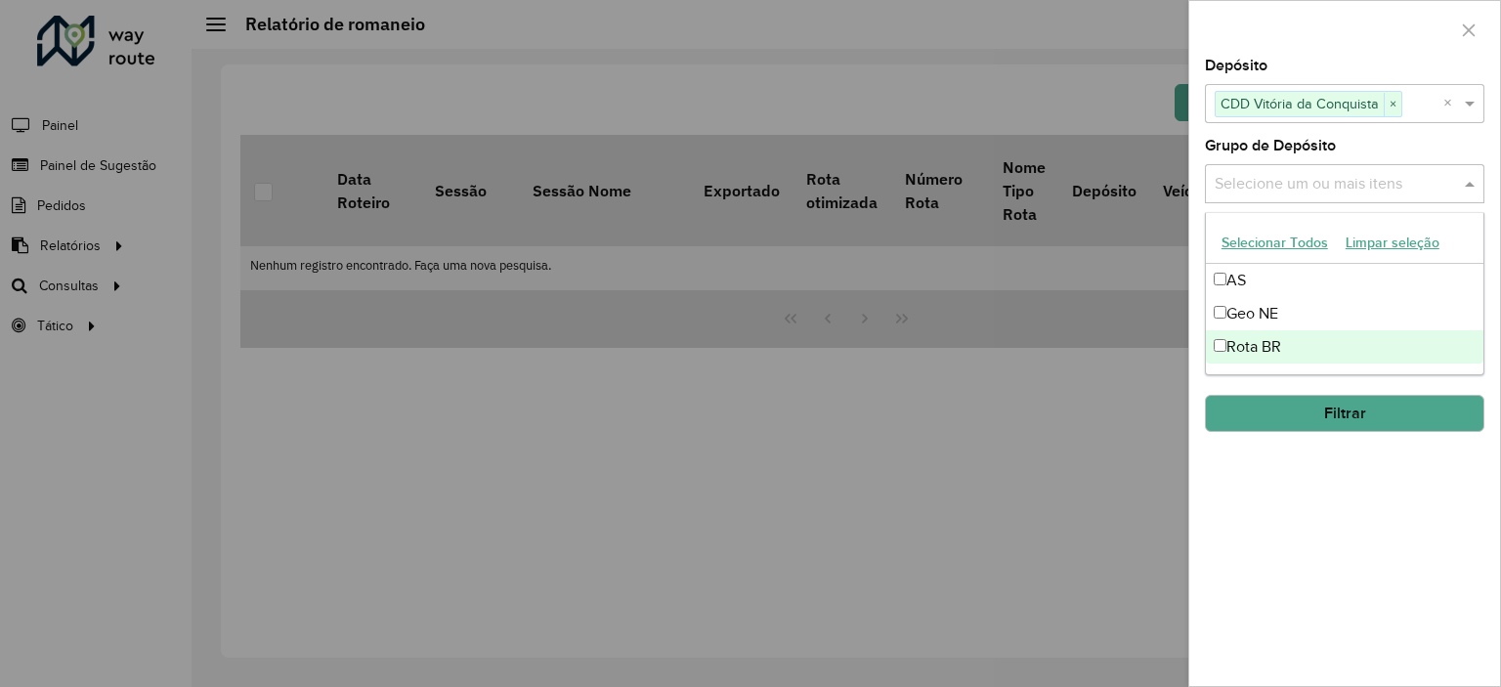
click at [1258, 499] on div "**********" at bounding box center [1344, 372] width 311 height 627
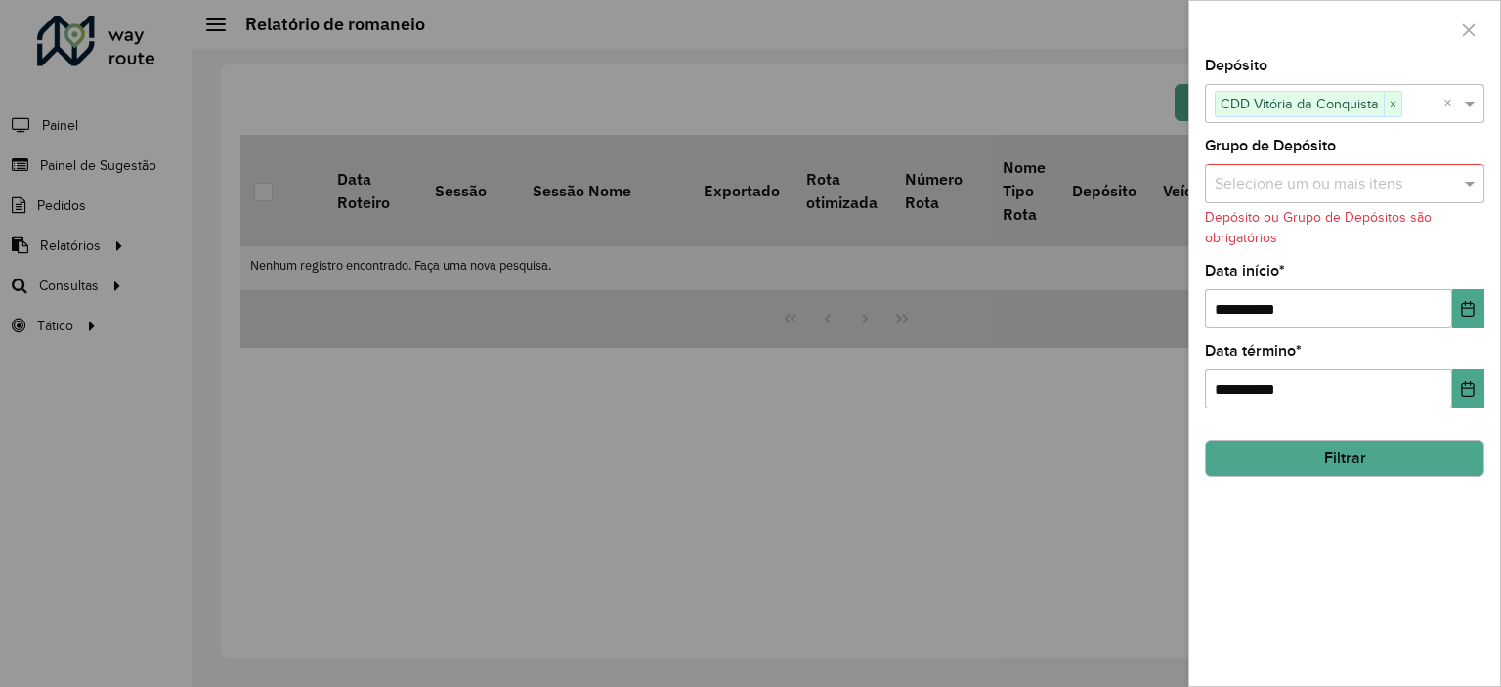
click at [1282, 187] on input "text" at bounding box center [1334, 184] width 250 height 23
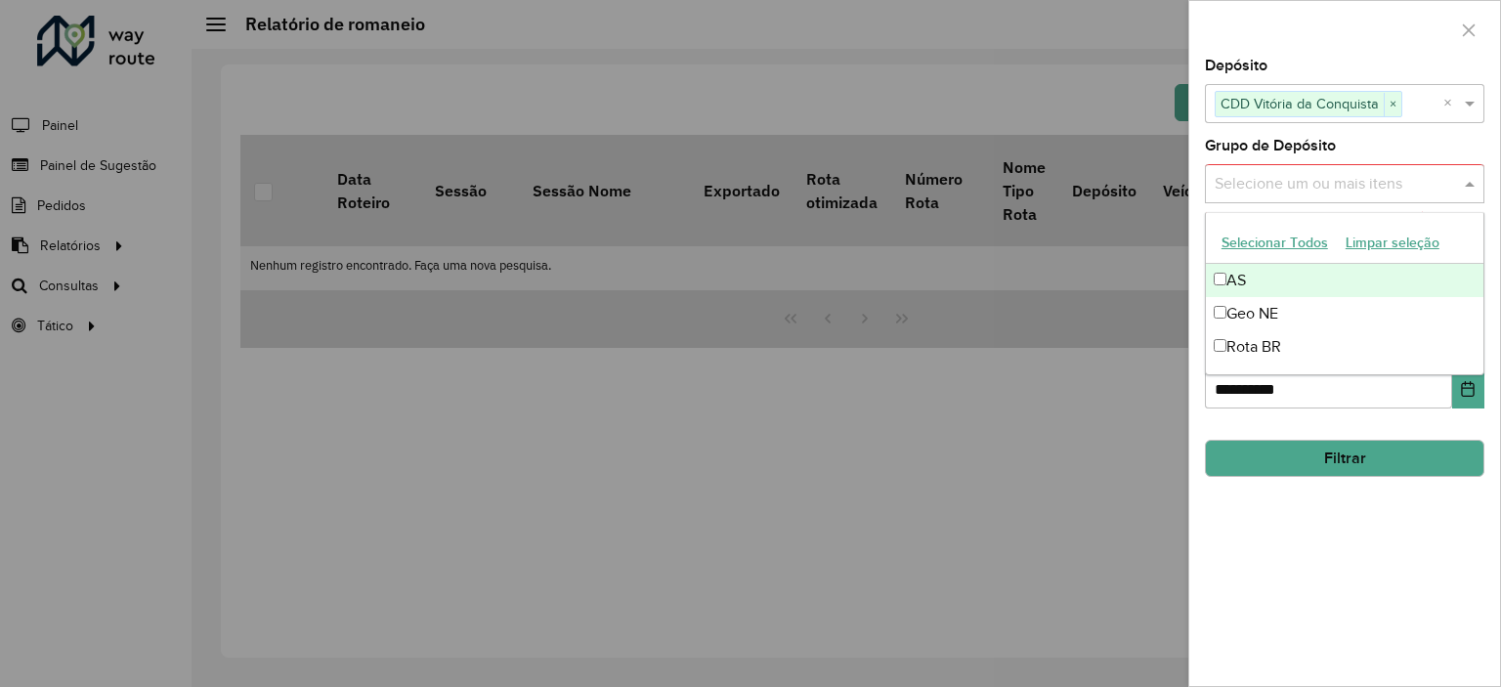
click at [1237, 240] on button "Selecionar Todos" at bounding box center [1274, 243] width 124 height 30
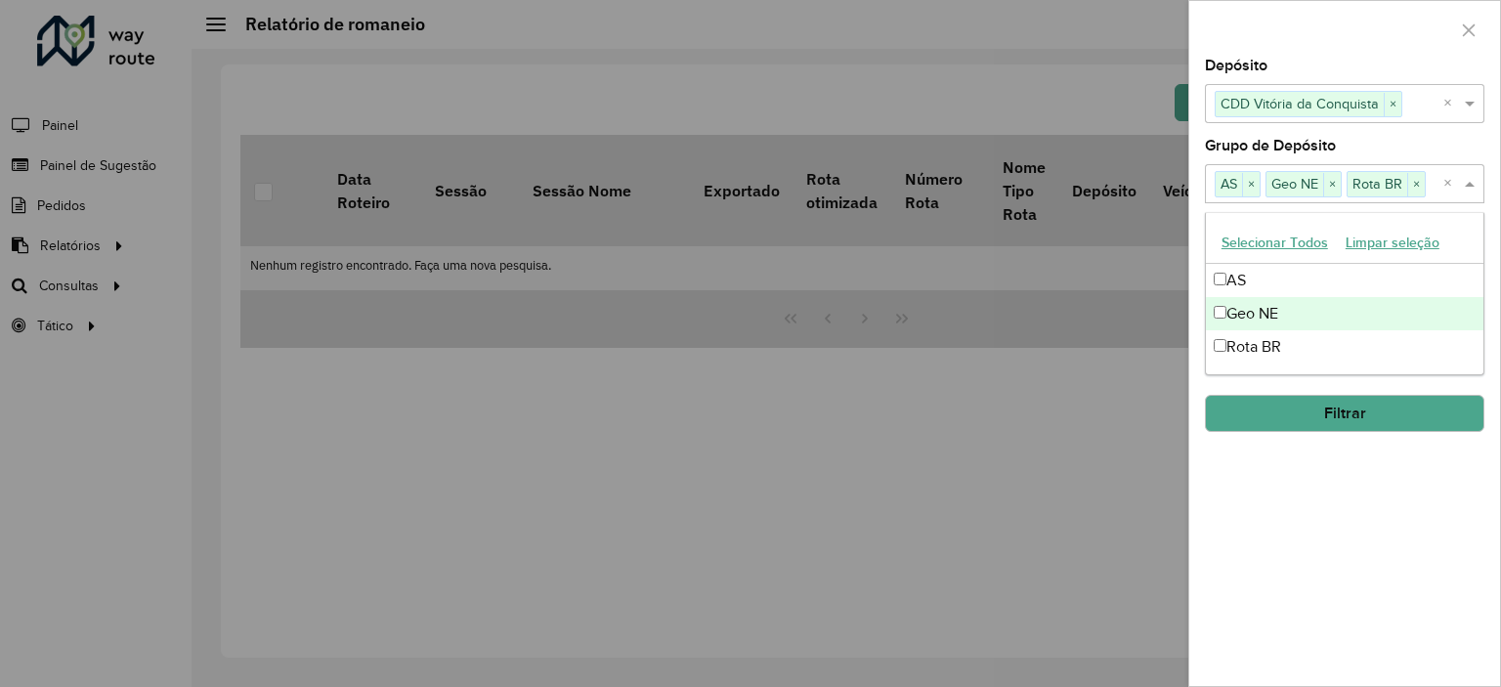
click at [1251, 397] on button "Filtrar" at bounding box center [1344, 413] width 279 height 37
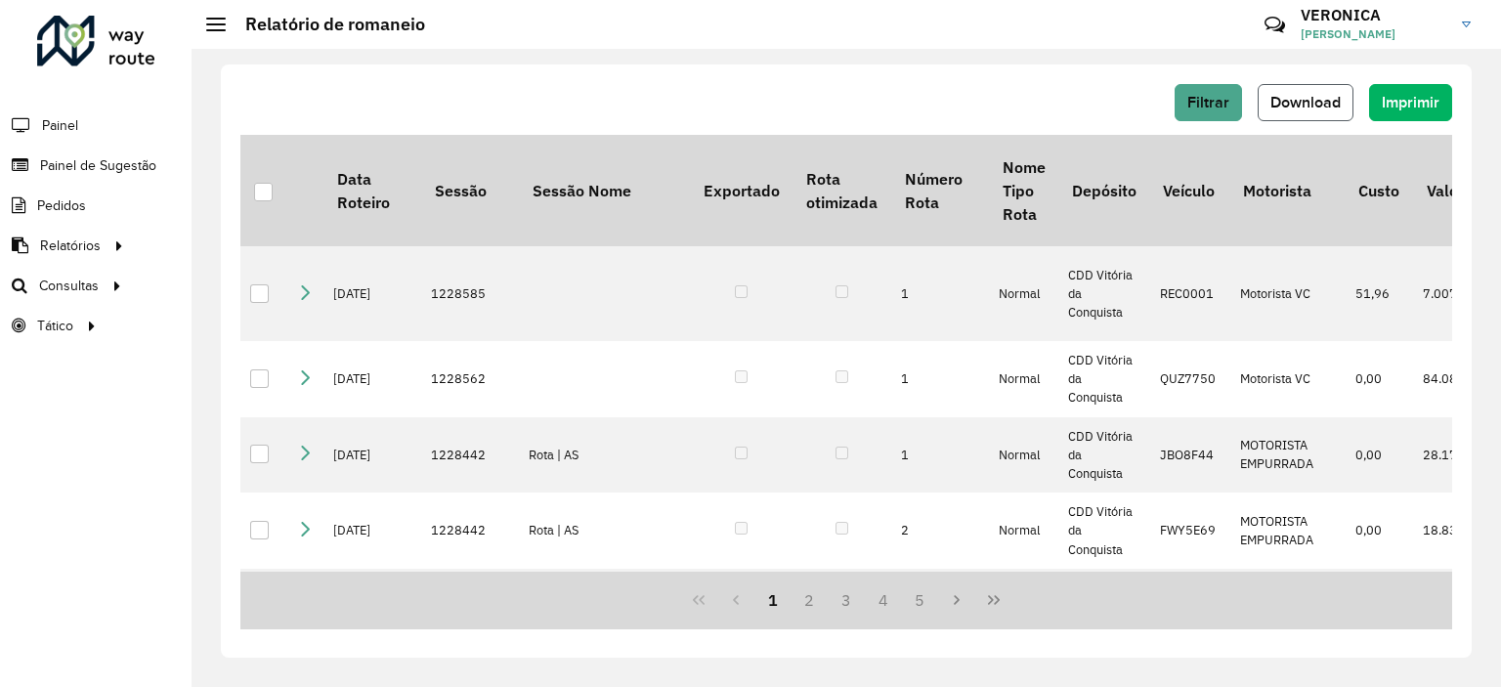
click at [1301, 101] on span "Download" at bounding box center [1305, 102] width 70 height 17
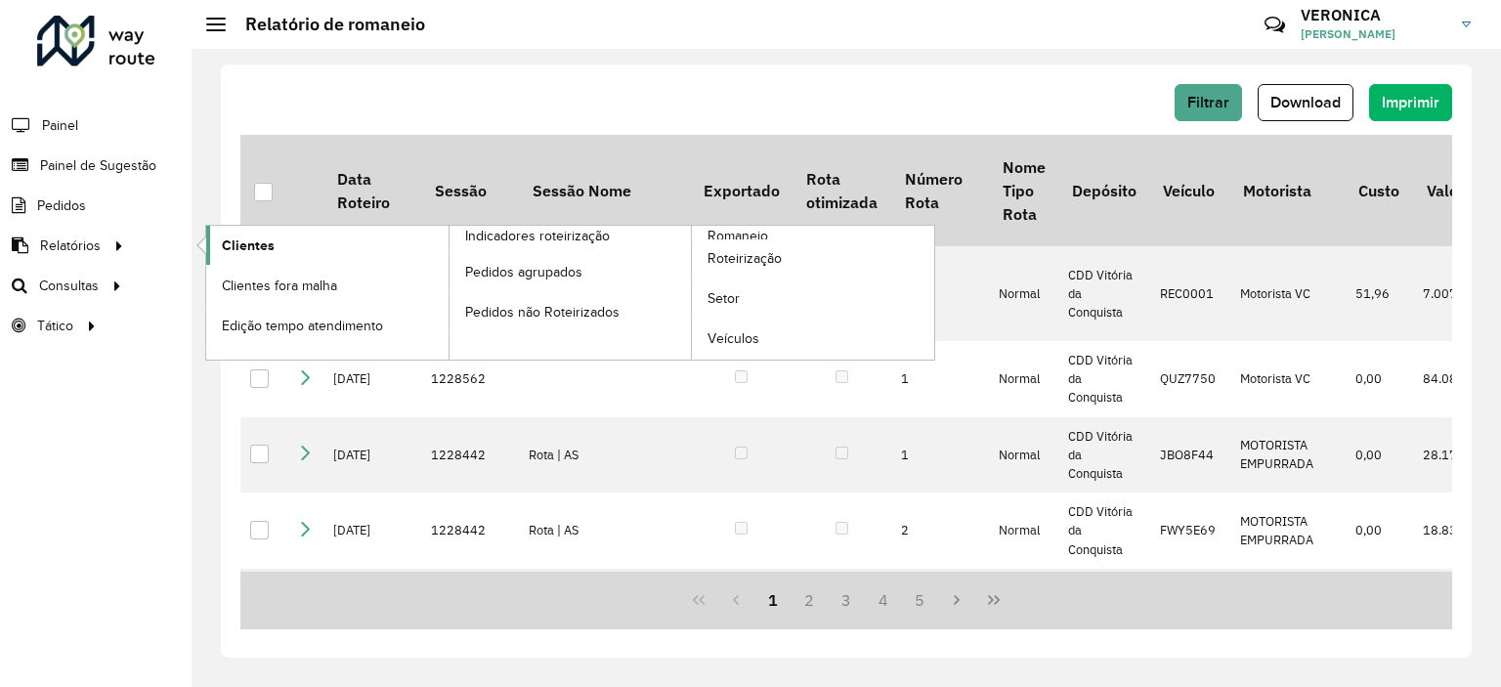
click at [232, 244] on span "Clientes" at bounding box center [248, 245] width 53 height 21
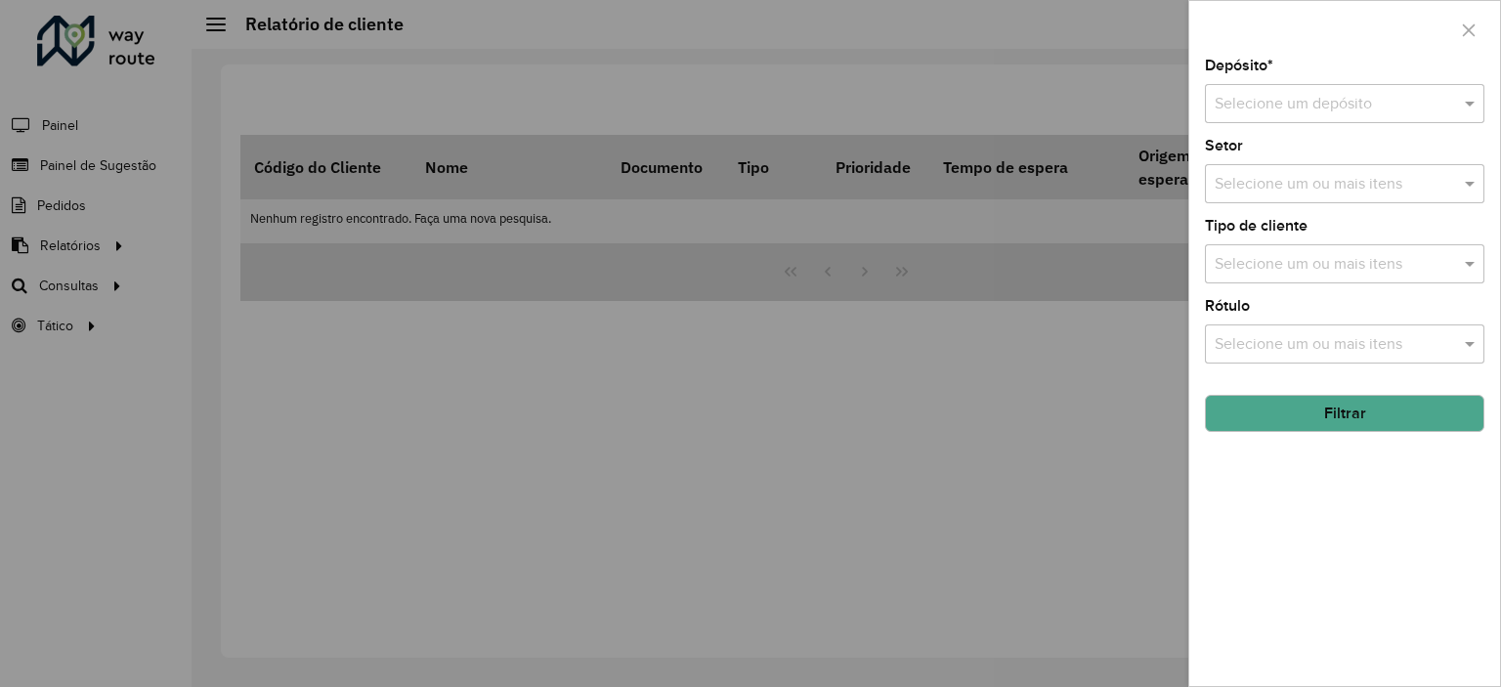
click at [554, 425] on div at bounding box center [750, 343] width 1501 height 687
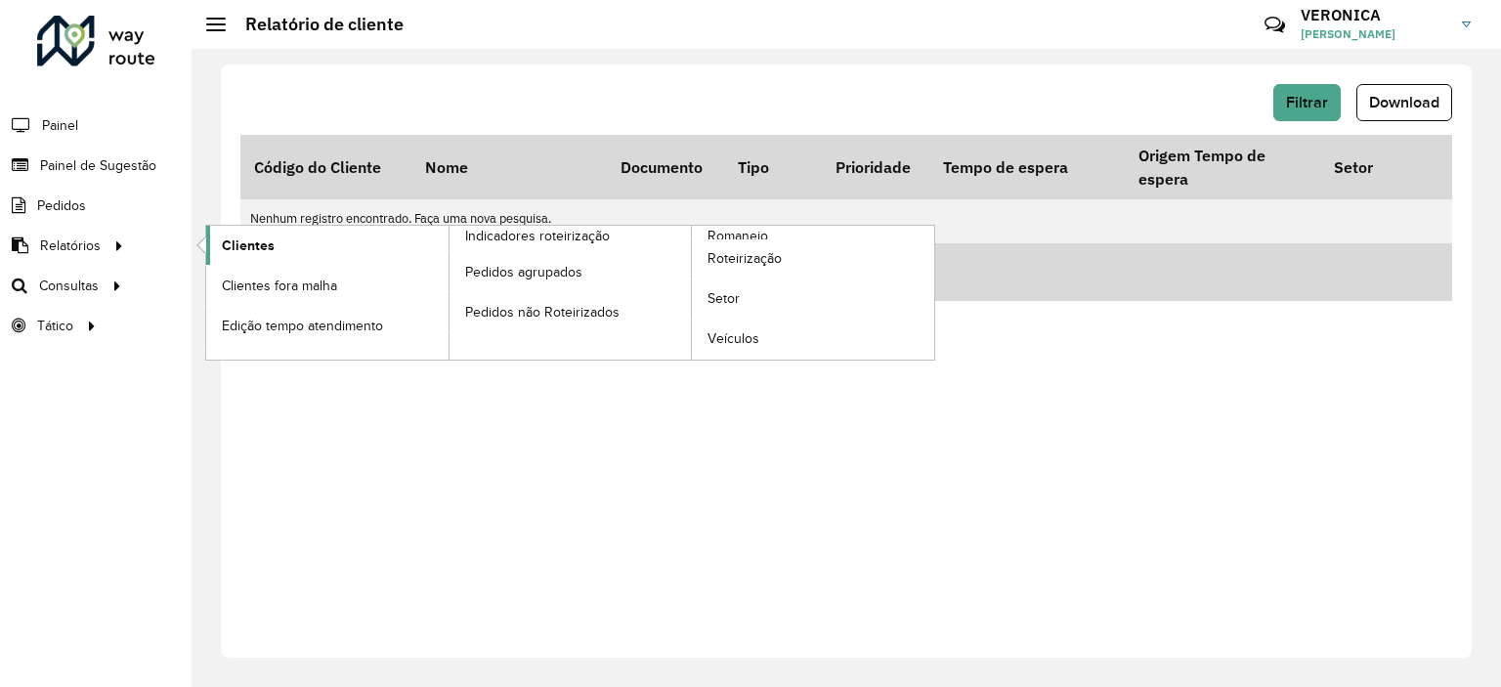
click at [229, 244] on span "Clientes" at bounding box center [248, 245] width 53 height 21
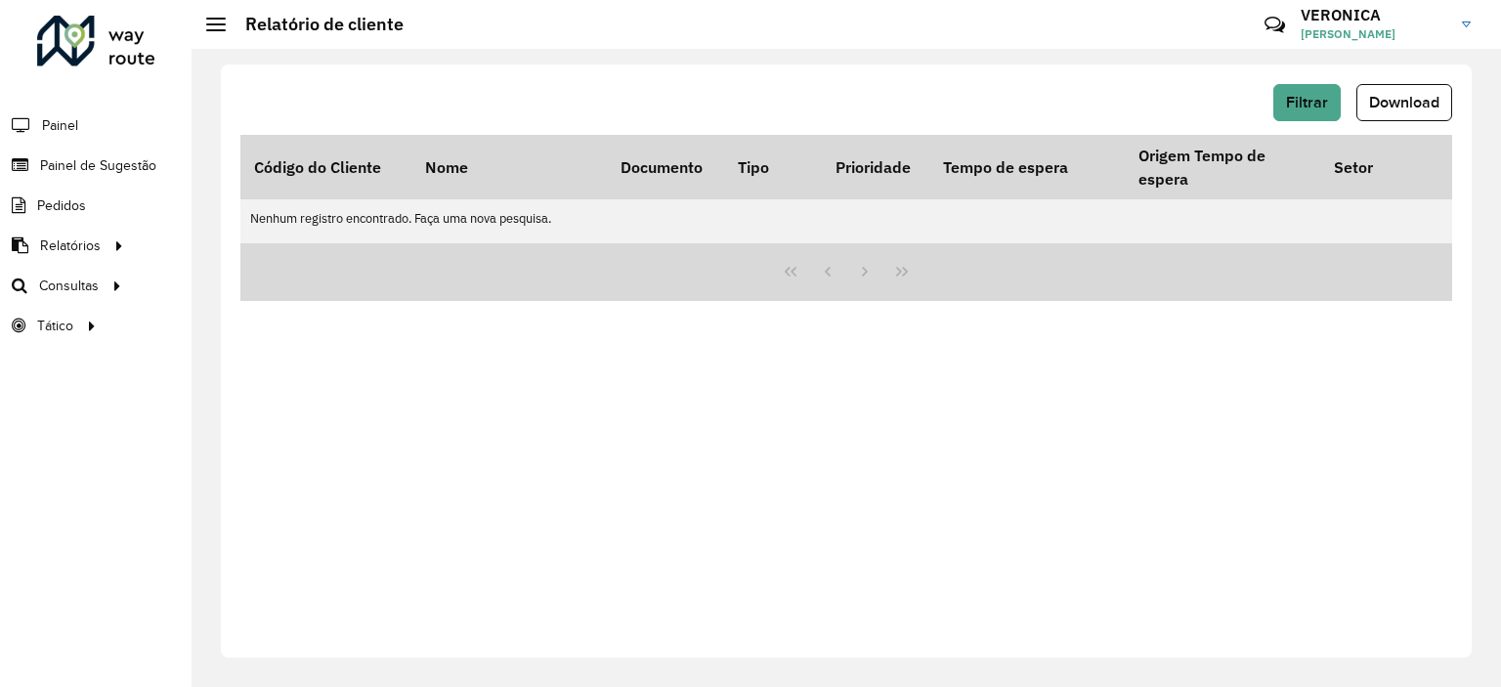
click at [511, 432] on div "Filtrar Download Código do Cliente Nome Documento Tipo Prioridade Tempo de espe…" at bounding box center [846, 360] width 1250 height 593
click at [1002, 404] on div "Filtrar Download Código do Cliente Nome Documento Tipo Prioridade Tempo de espe…" at bounding box center [846, 360] width 1250 height 593
